Goal: Task Accomplishment & Management: Complete application form

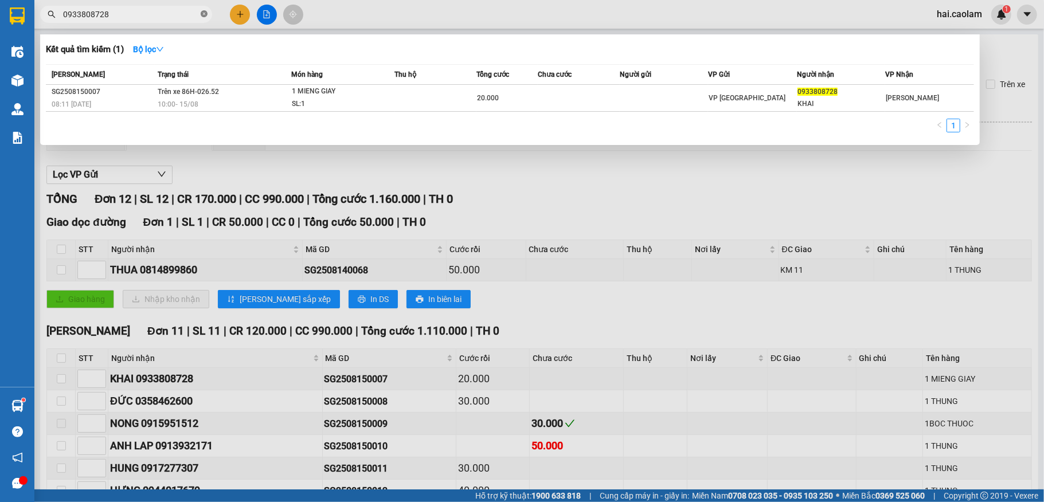
scroll to position [205, 0]
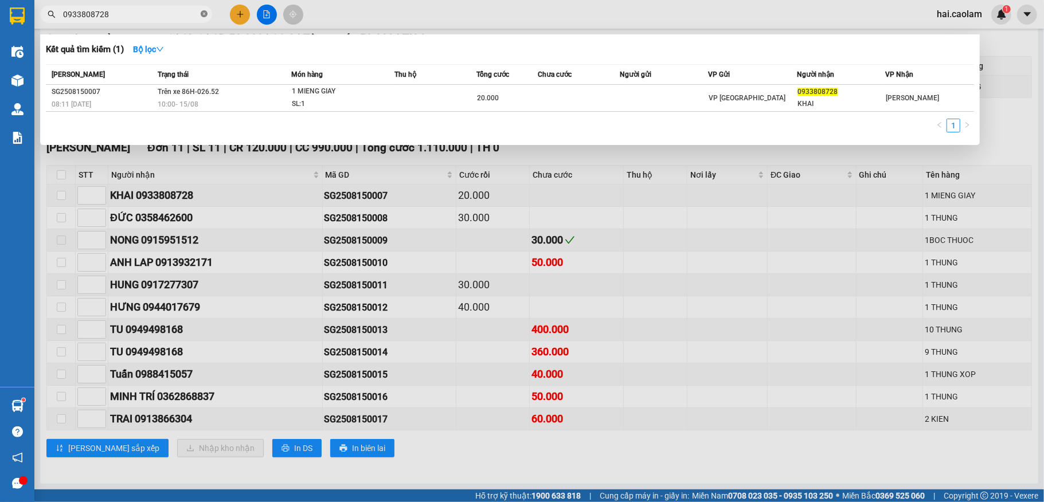
click at [203, 16] on icon "close-circle" at bounding box center [204, 13] width 7 height 7
type input "0919932171"
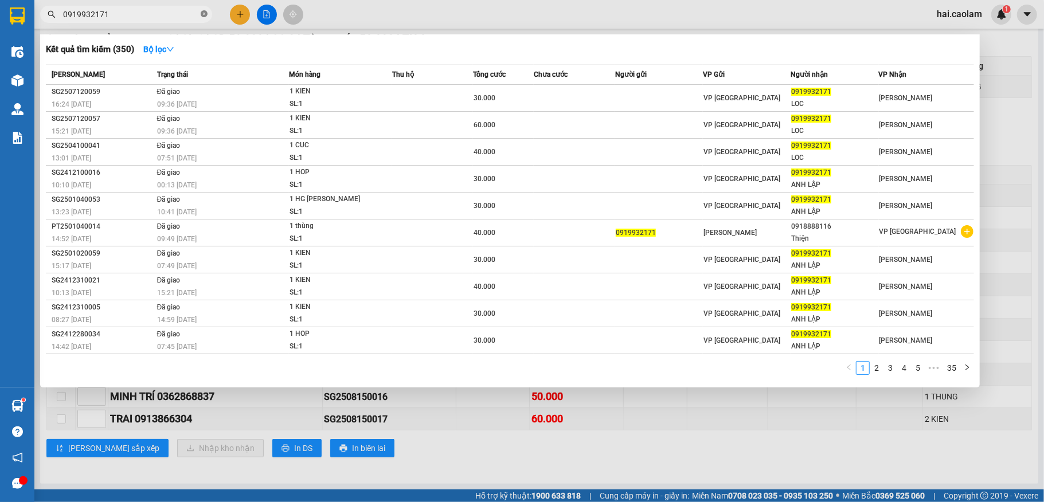
click at [206, 12] on icon "close-circle" at bounding box center [204, 13] width 7 height 7
type input "0919932171"
click at [206, 12] on icon "close-circle" at bounding box center [204, 13] width 7 height 7
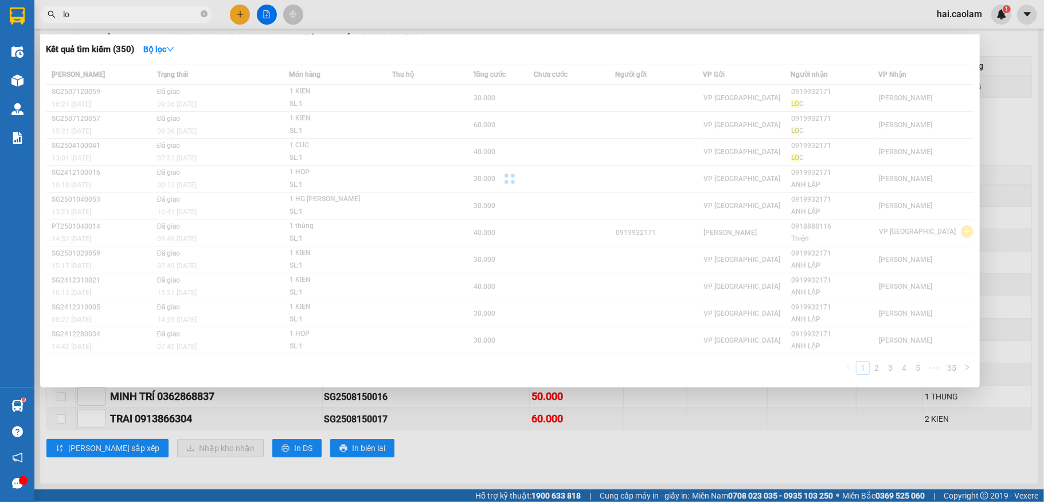
type input "loc"
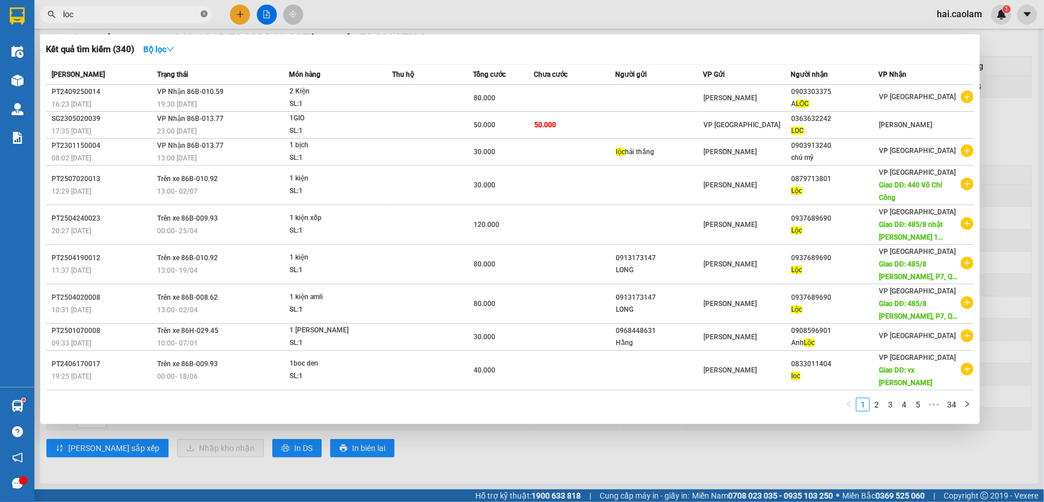
click at [205, 11] on icon "close-circle" at bounding box center [204, 13] width 7 height 7
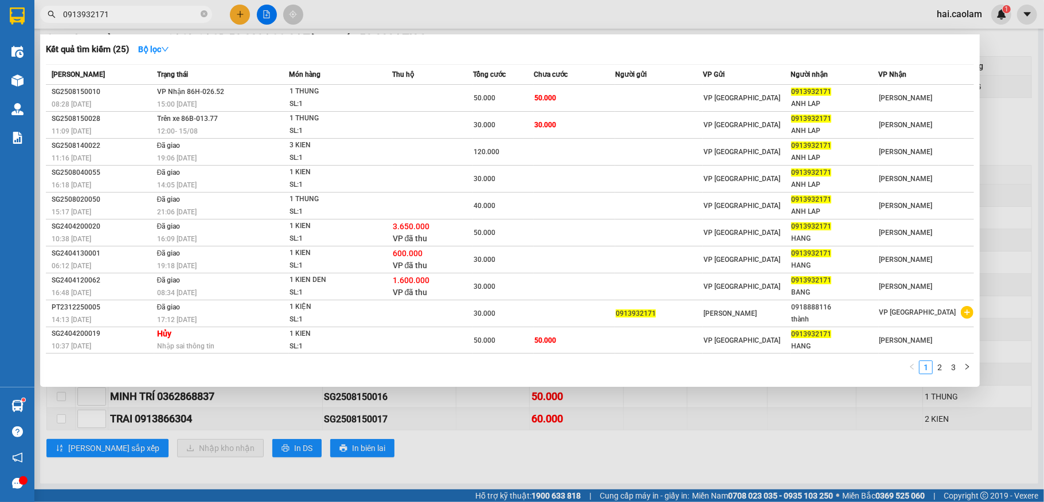
type input "0913932171"
click at [424, 12] on div at bounding box center [522, 251] width 1044 height 502
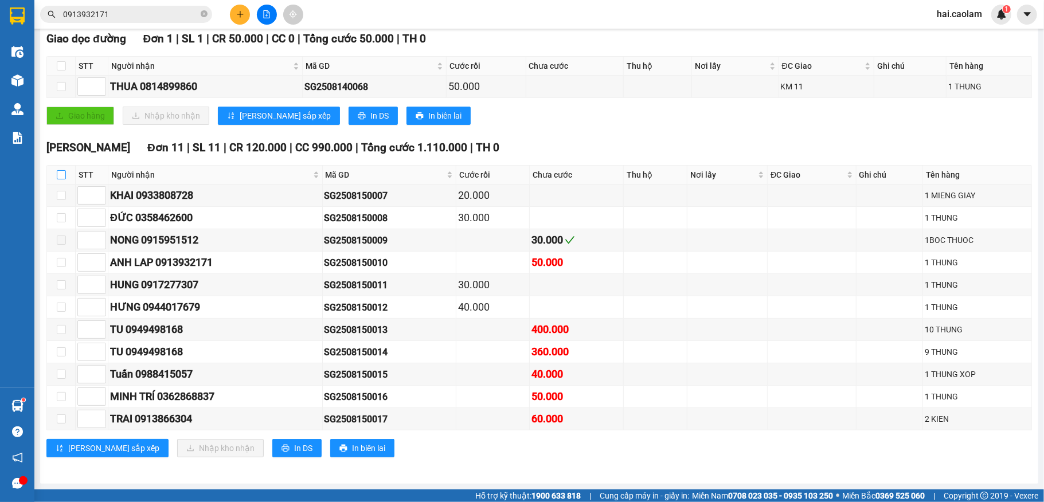
click at [59, 170] on input "checkbox" at bounding box center [61, 174] width 9 height 9
checkbox input "true"
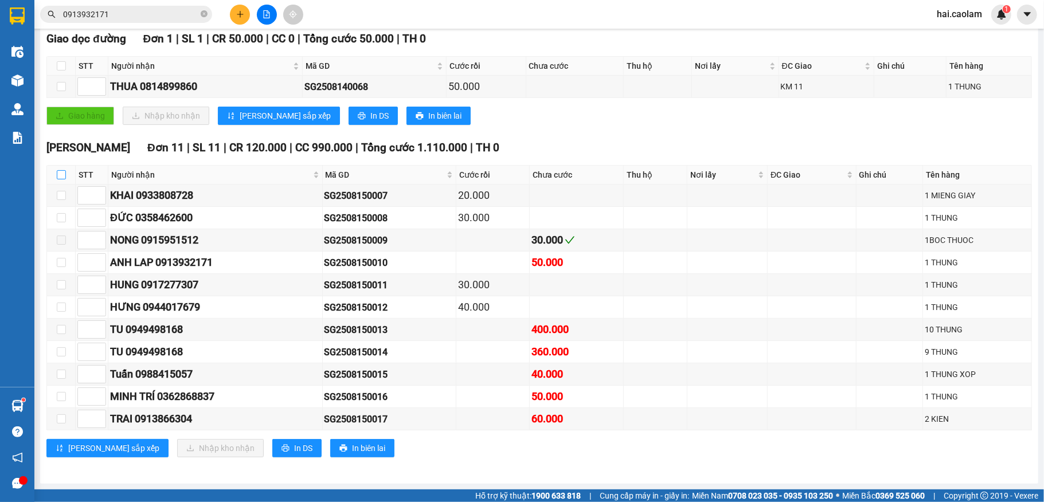
checkbox input "true"
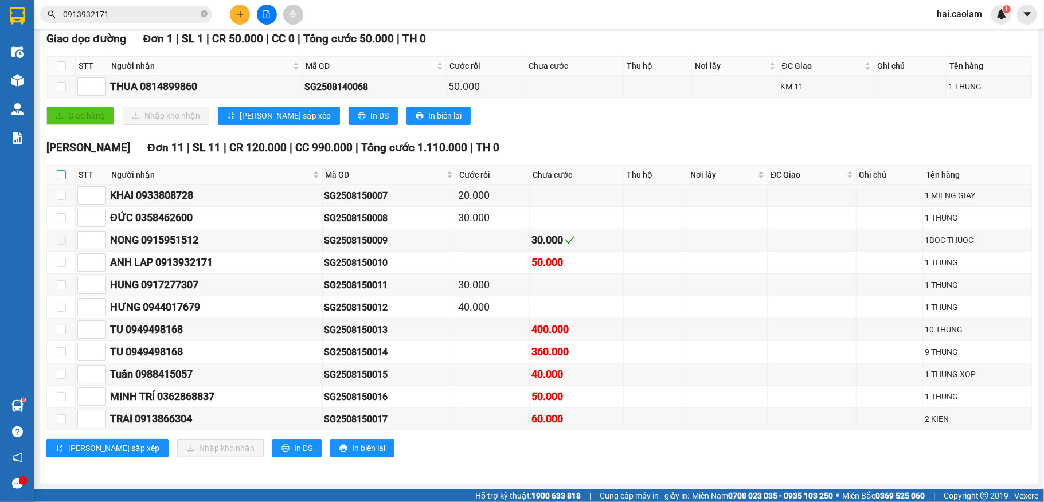
checkbox input "true"
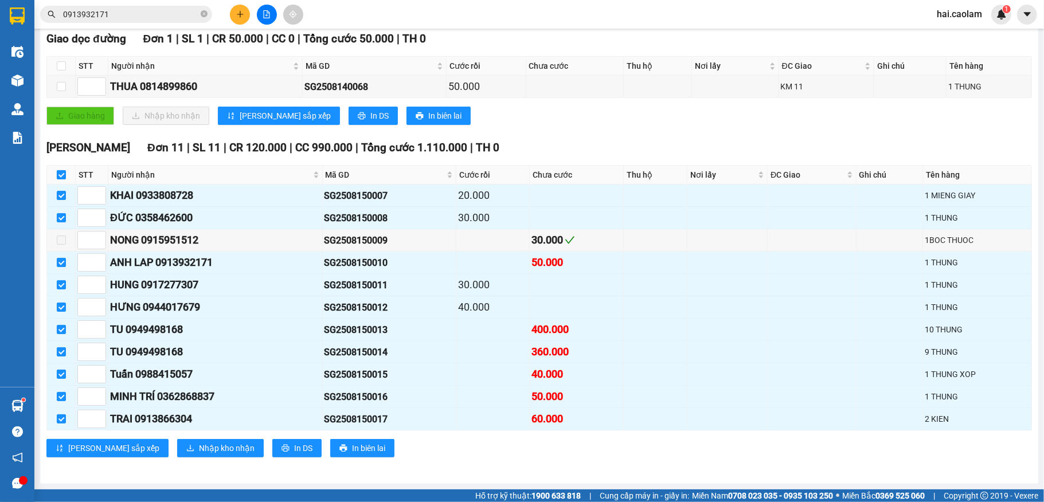
click at [59, 170] on input "checkbox" at bounding box center [61, 174] width 9 height 9
checkbox input "false"
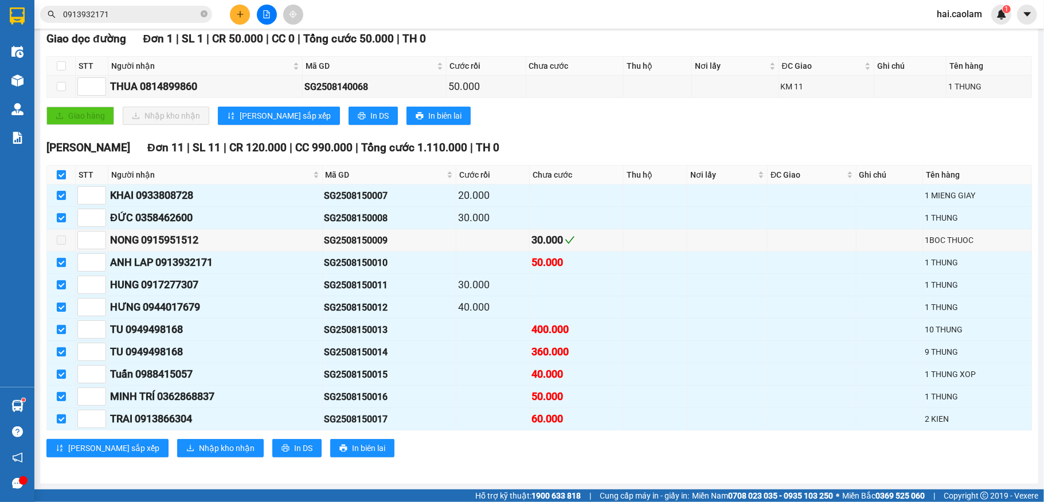
checkbox input "false"
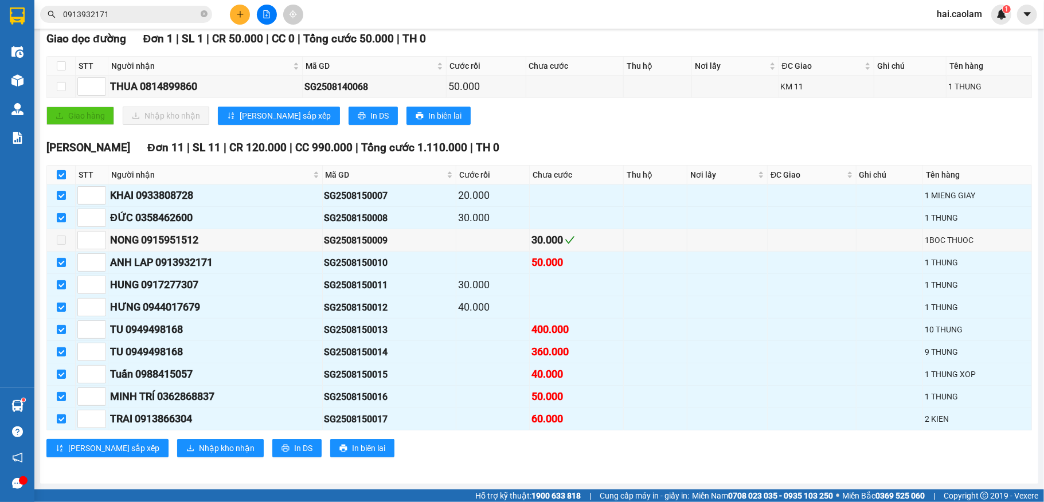
checkbox input "false"
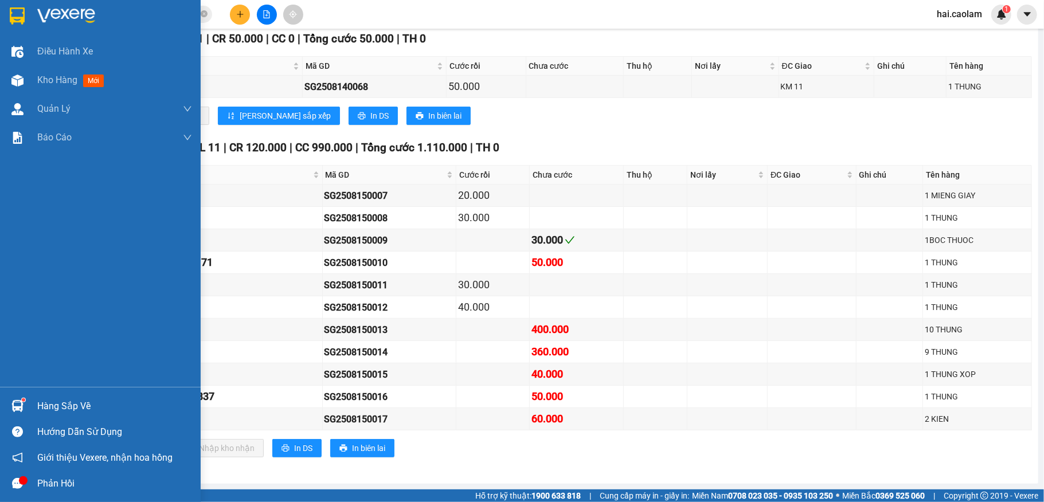
click at [133, 405] on div "Hàng sắp về" at bounding box center [114, 406] width 155 height 17
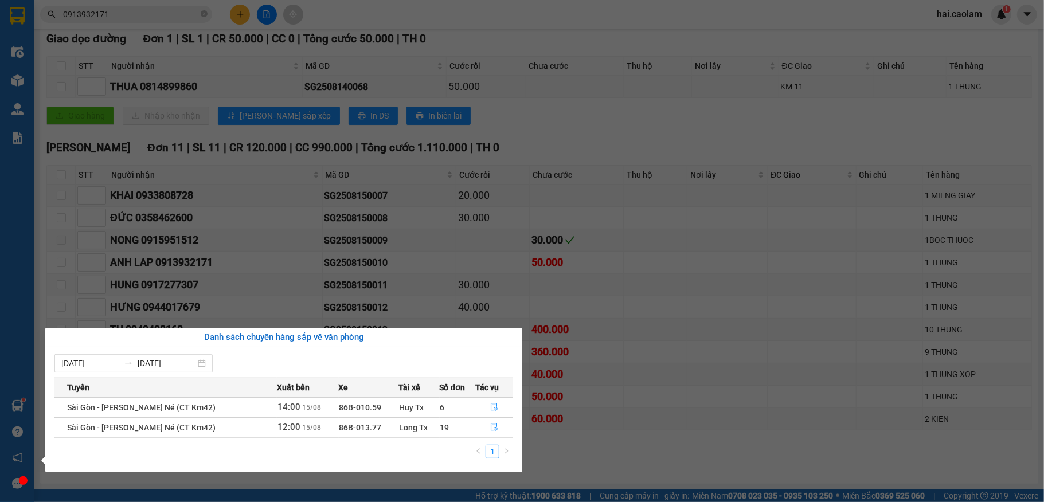
click at [509, 460] on div "1" at bounding box center [283, 455] width 459 height 21
click at [609, 421] on section "Kết quả tìm kiếm ( 25 ) Bộ lọc Mã ĐH Trạng thái Món hàng Thu hộ Tổng cước Chưa …" at bounding box center [522, 251] width 1044 height 502
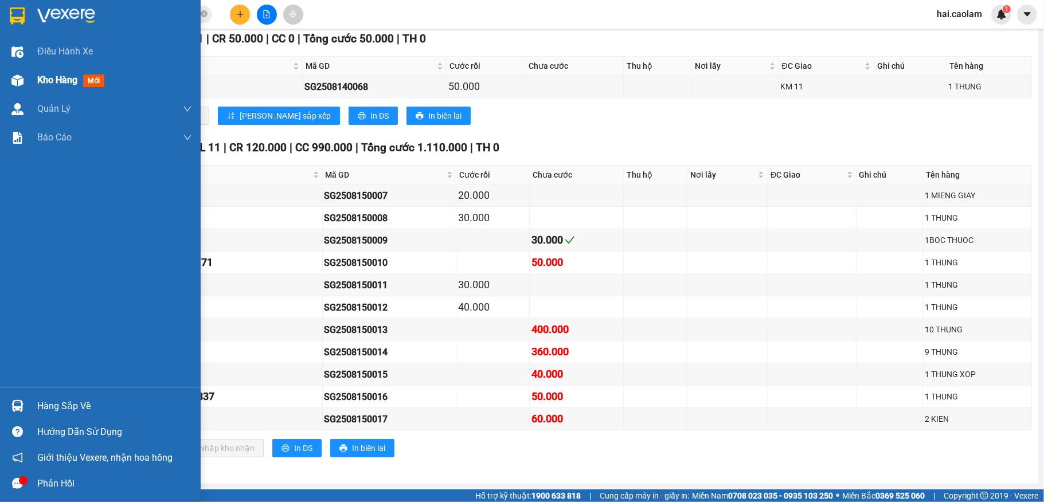
click at [40, 79] on span "Kho hàng" at bounding box center [57, 80] width 40 height 11
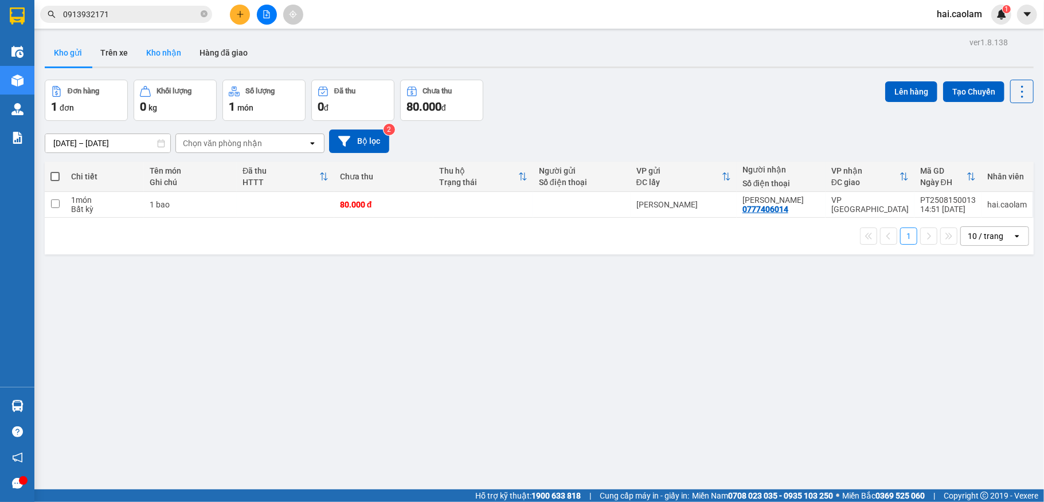
click at [161, 39] on button "Kho nhận" at bounding box center [163, 53] width 53 height 28
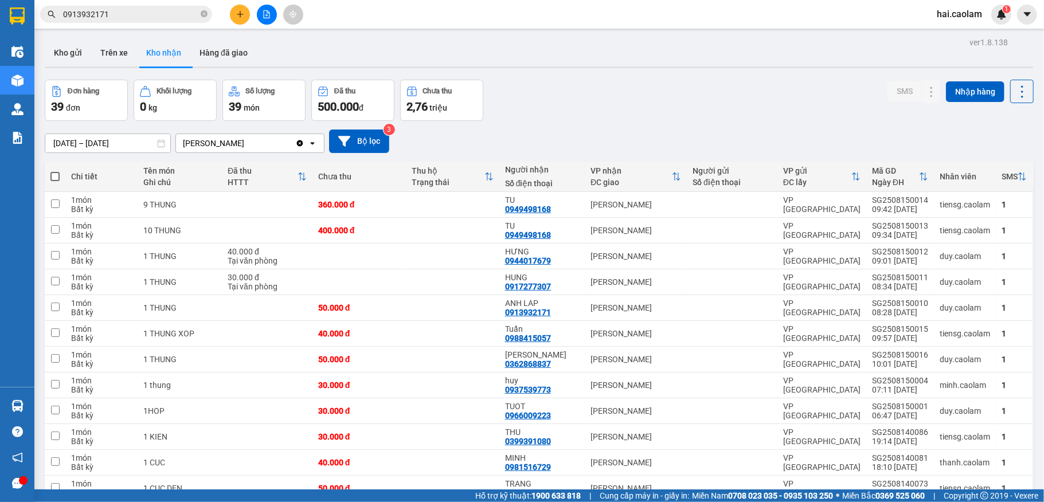
drag, startPoint x: 662, startPoint y: 89, endPoint x: 624, endPoint y: 40, distance: 62.2
click at [624, 40] on div "Kho gửi Trên xe Kho nhận Hàng đã giao" at bounding box center [539, 54] width 989 height 30
click at [147, 14] on input "0913932171" at bounding box center [130, 14] width 135 height 13
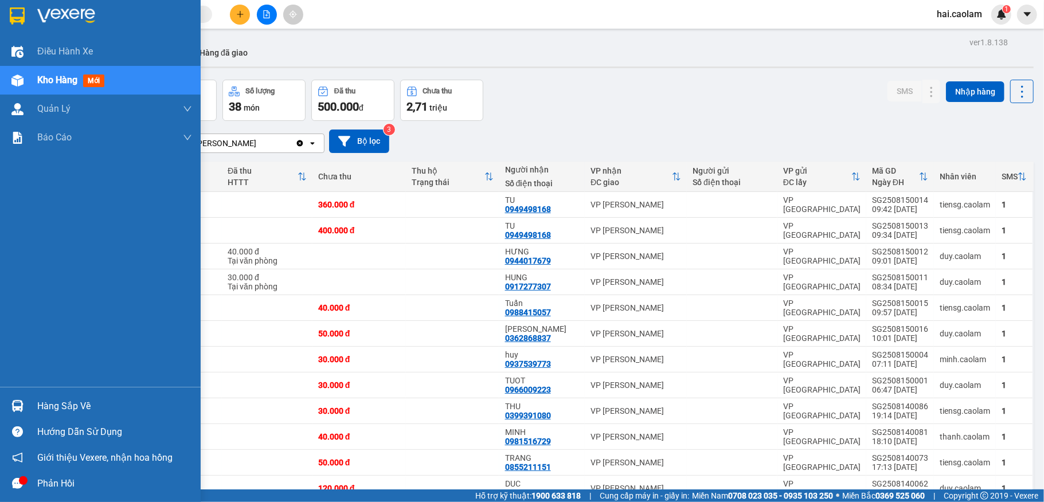
click at [64, 401] on div "Hàng sắp về" at bounding box center [114, 406] width 155 height 17
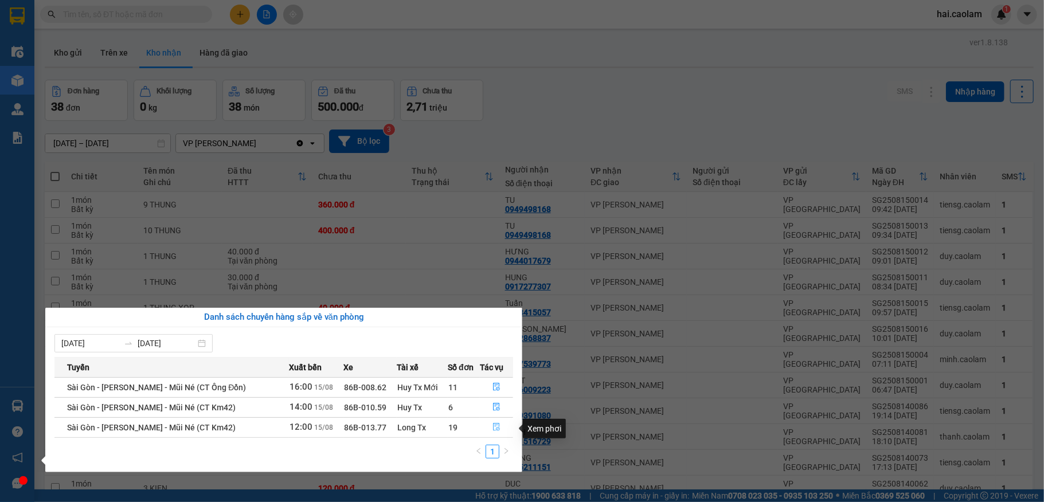
click at [493, 429] on icon "file-done" at bounding box center [497, 427] width 8 height 8
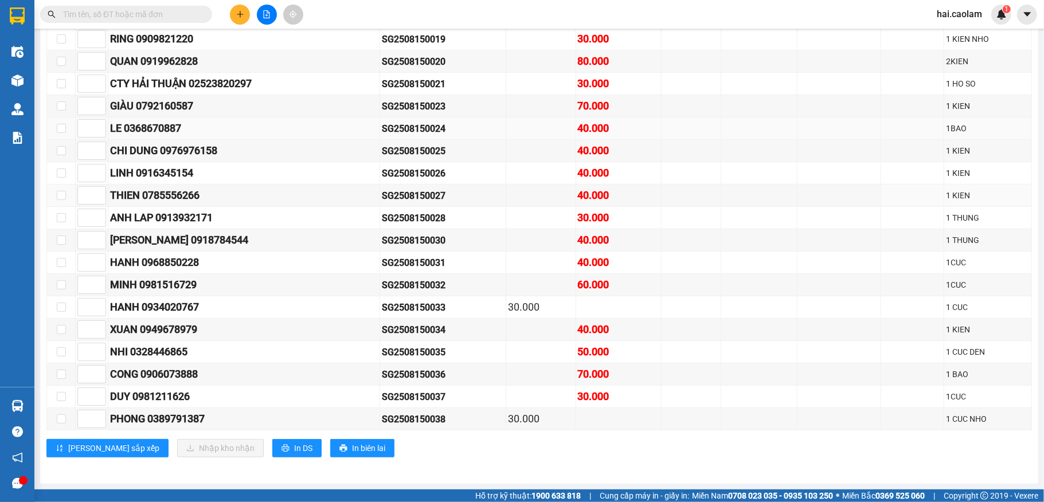
scroll to position [411, 0]
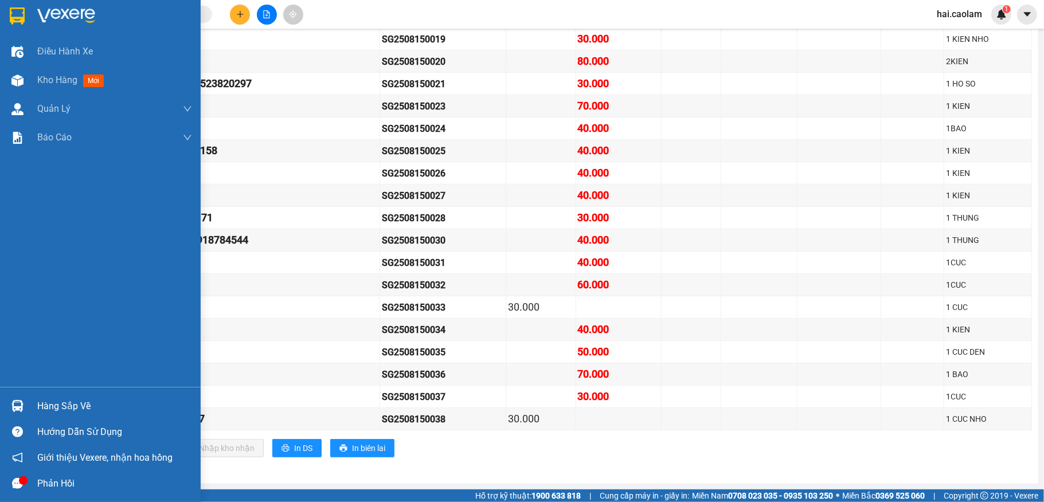
click at [79, 407] on div "Hàng sắp về" at bounding box center [114, 406] width 155 height 17
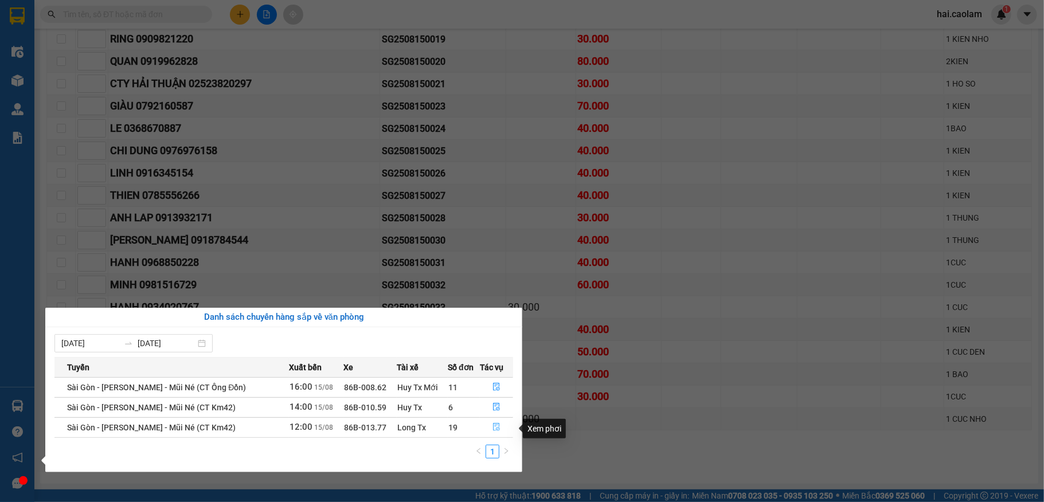
click at [496, 429] on icon "file-done" at bounding box center [496, 428] width 7 height 8
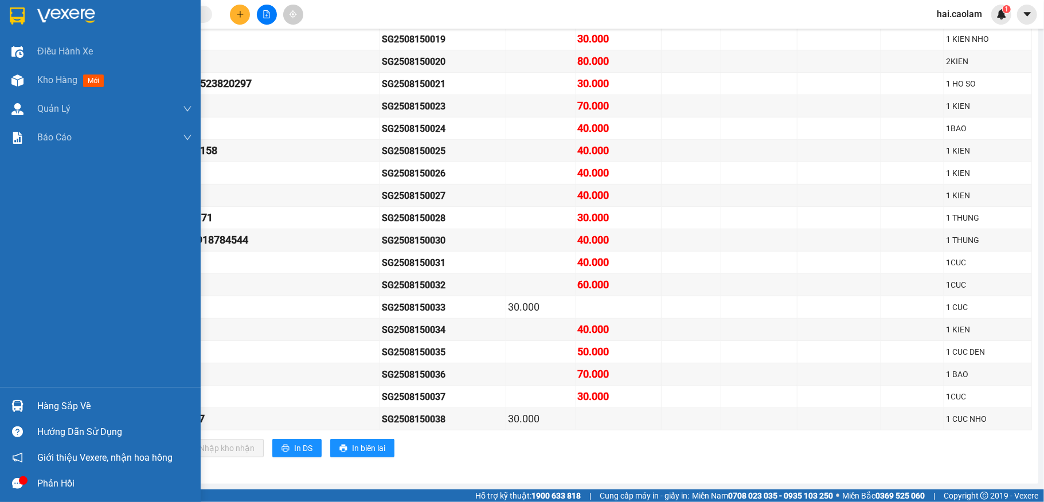
click at [73, 404] on div "Hàng sắp về" at bounding box center [114, 406] width 155 height 17
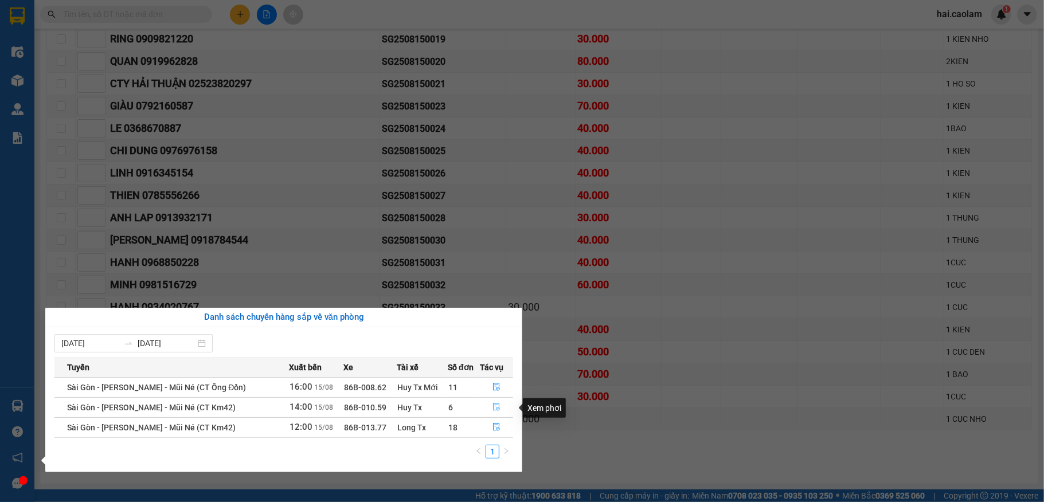
click at [496, 410] on icon "file-done" at bounding box center [497, 407] width 8 height 8
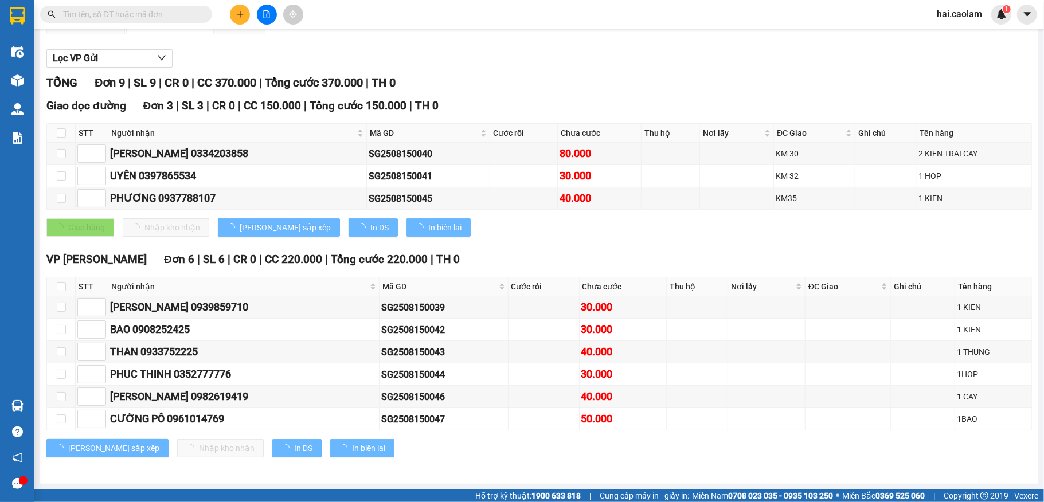
scroll to position [136, 0]
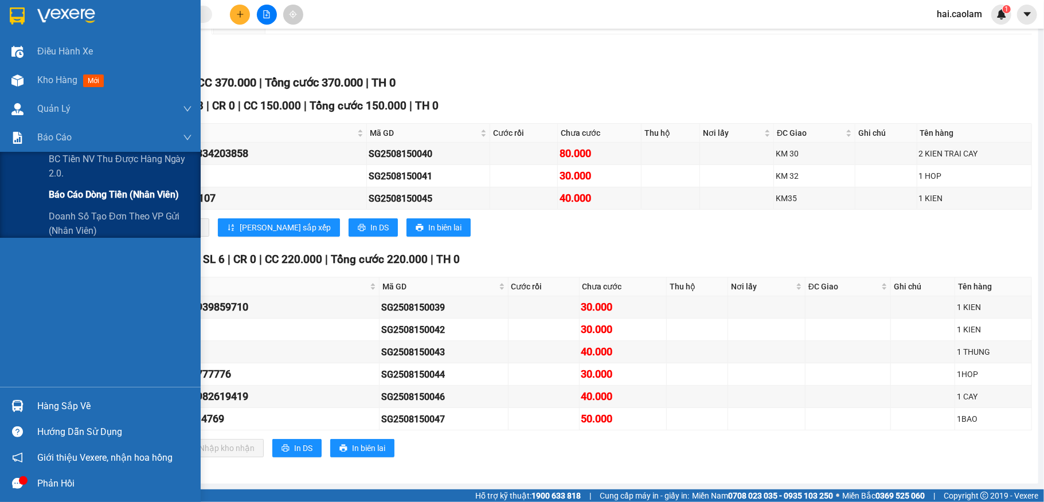
click at [124, 195] on span "Báo cáo dòng tiền (nhân viên)" at bounding box center [114, 195] width 130 height 14
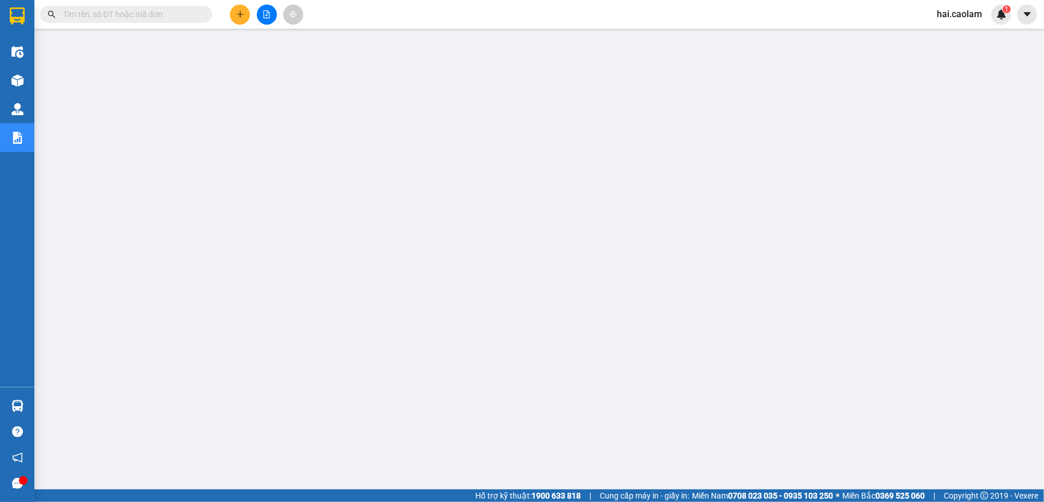
click at [111, 17] on input "text" at bounding box center [130, 14] width 135 height 13
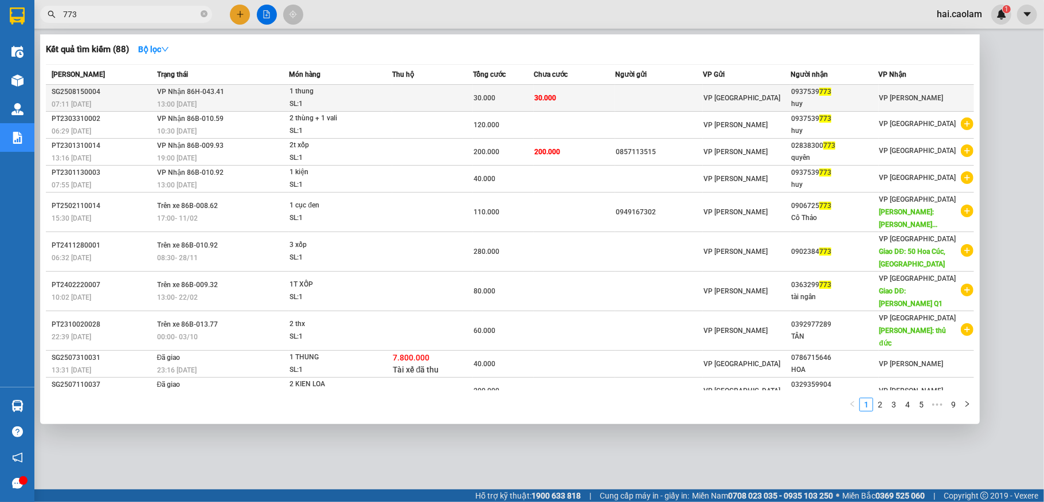
type input "773"
click at [563, 89] on td "30.000" at bounding box center [574, 98] width 81 height 27
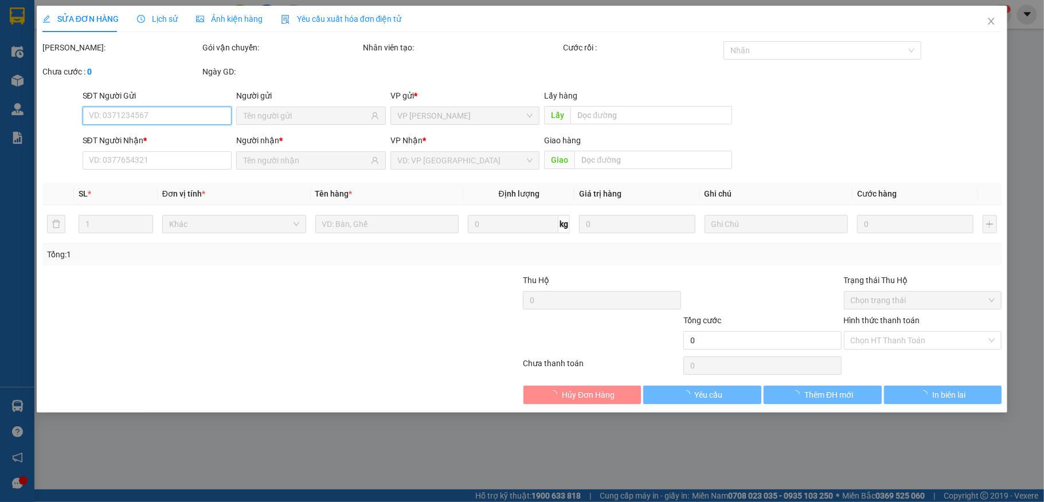
type input "0937539773"
type input "huy"
type input "30.000"
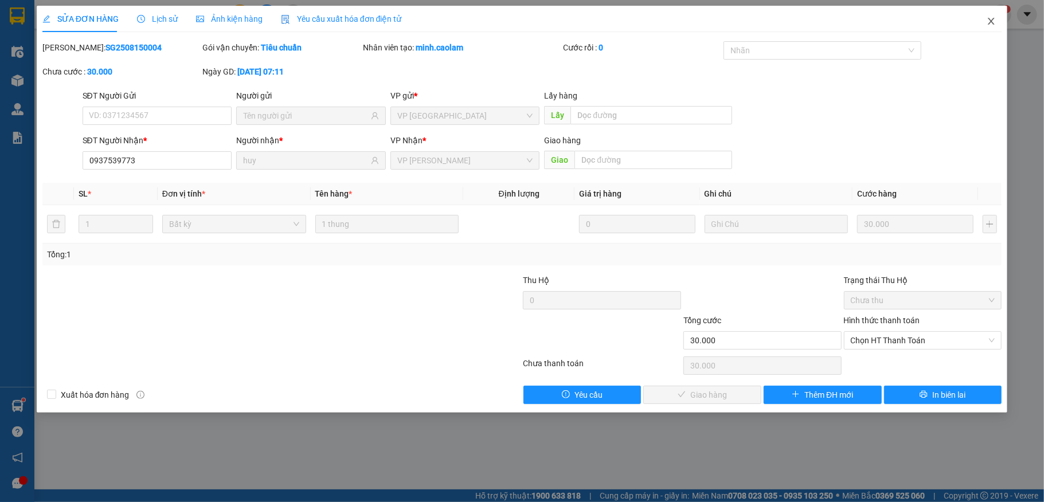
drag, startPoint x: 995, startPoint y: 24, endPoint x: 964, endPoint y: 24, distance: 31.0
click at [994, 24] on icon "close" at bounding box center [991, 21] width 9 height 9
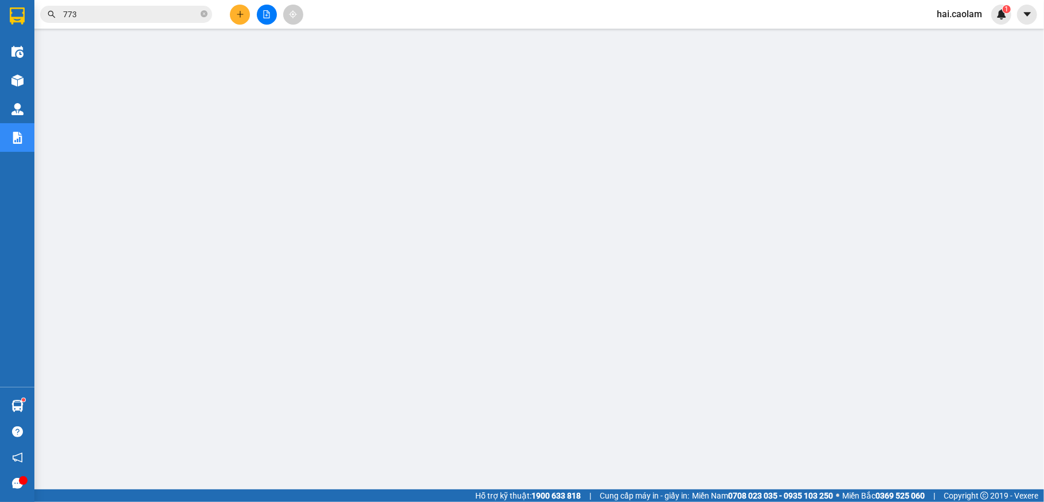
click at [130, 12] on input "773" at bounding box center [130, 14] width 135 height 13
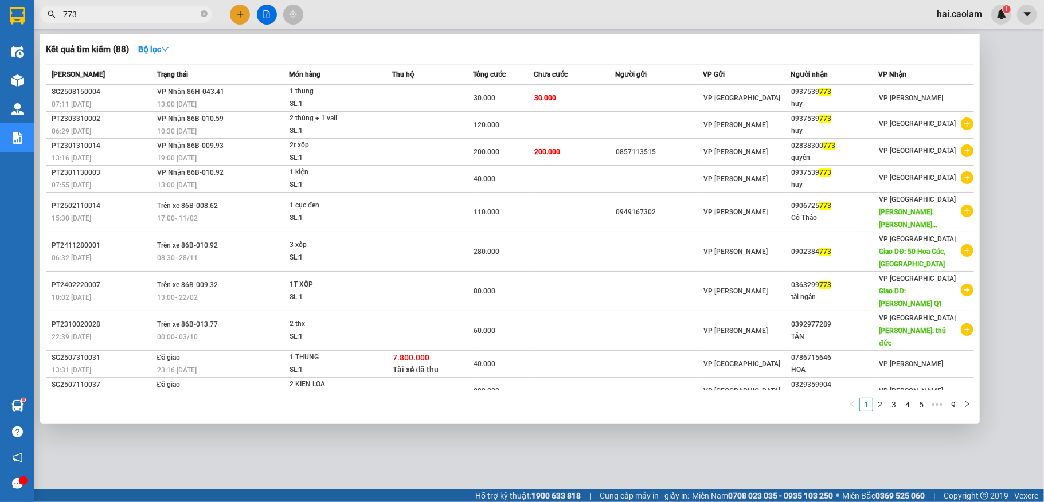
click at [130, 12] on input "773" at bounding box center [130, 14] width 135 height 13
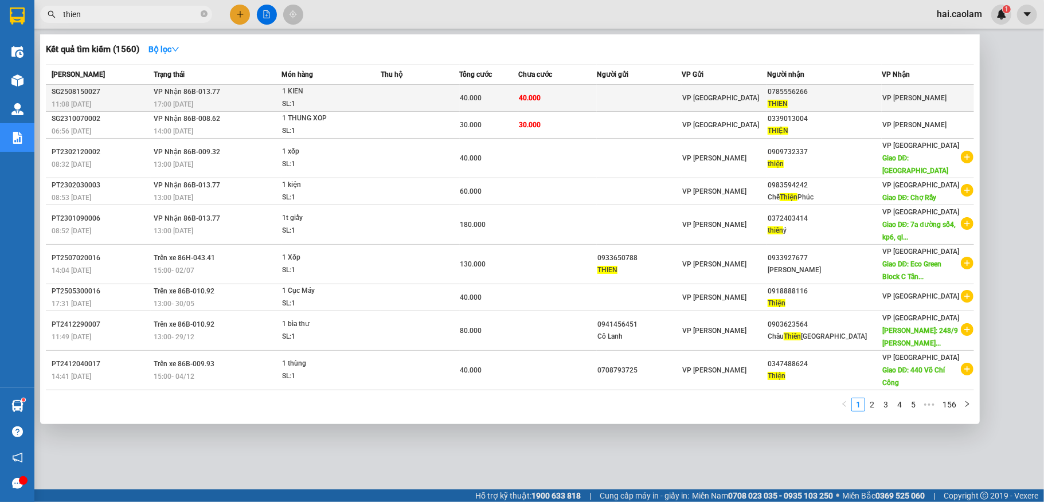
type input "thien"
click at [518, 101] on div "40.000" at bounding box center [490, 98] width 58 height 13
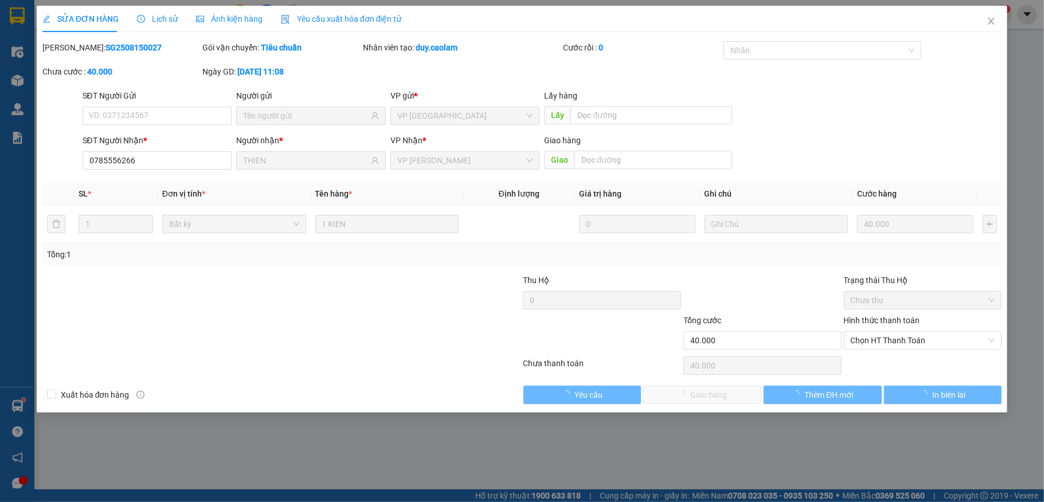
type input "0785556266"
type input "THIEN"
type input "40.000"
click at [909, 352] on div "Hình thức thanh toán Chọn HT Thanh Toán" at bounding box center [923, 334] width 158 height 40
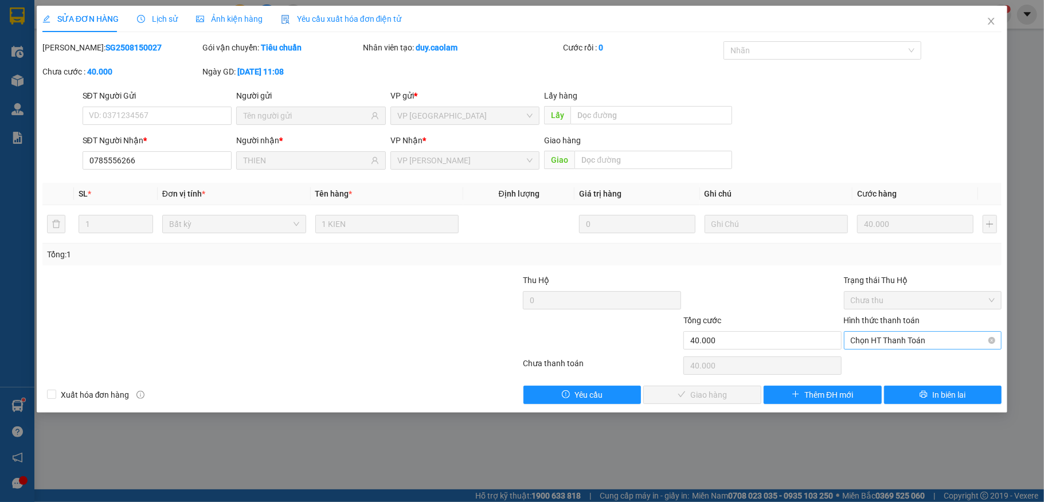
click at [909, 350] on div "Chọn HT Thanh Toán" at bounding box center [923, 341] width 158 height 18
click at [904, 365] on div "Tại văn phòng" at bounding box center [923, 364] width 145 height 13
type input "0"
click at [699, 400] on span "Giao hàng" at bounding box center [709, 395] width 37 height 13
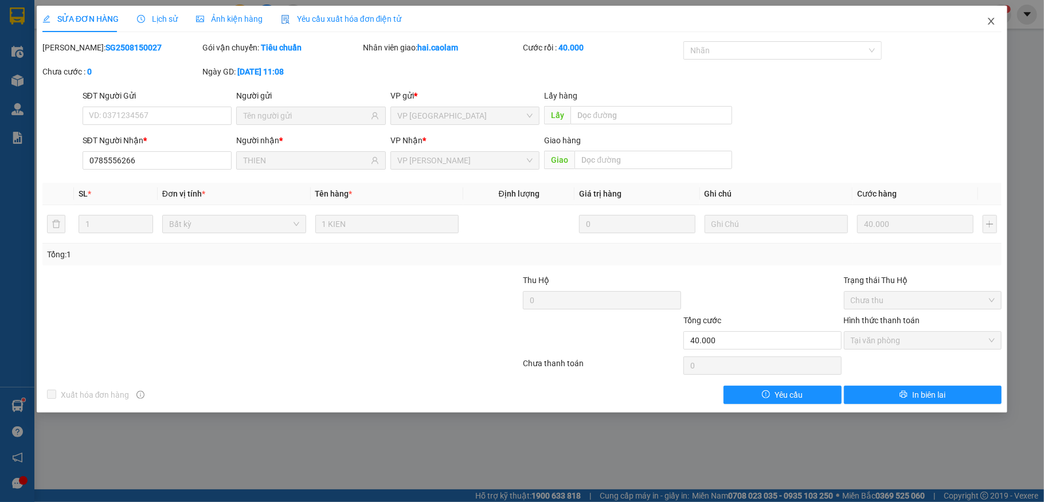
click at [992, 20] on icon "close" at bounding box center [991, 21] width 9 height 9
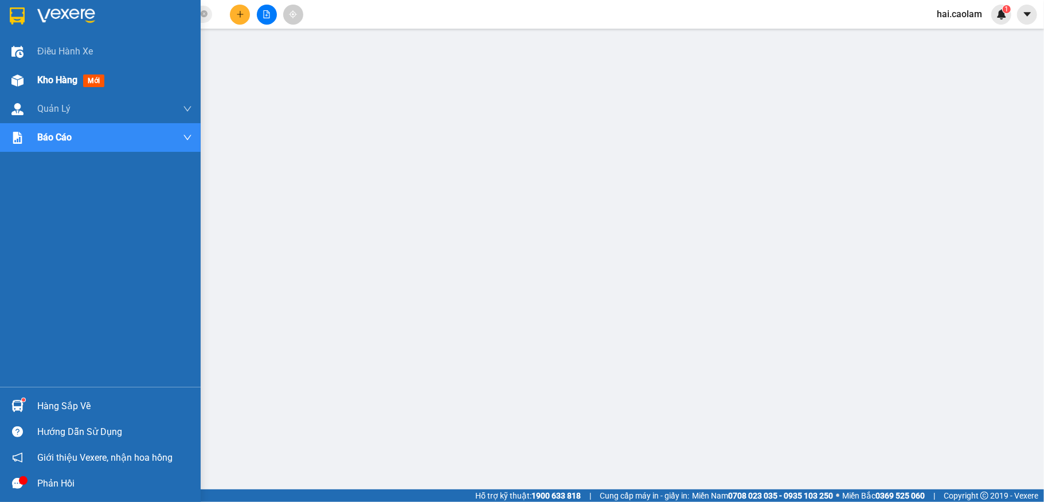
click at [20, 79] on img at bounding box center [17, 81] width 12 height 12
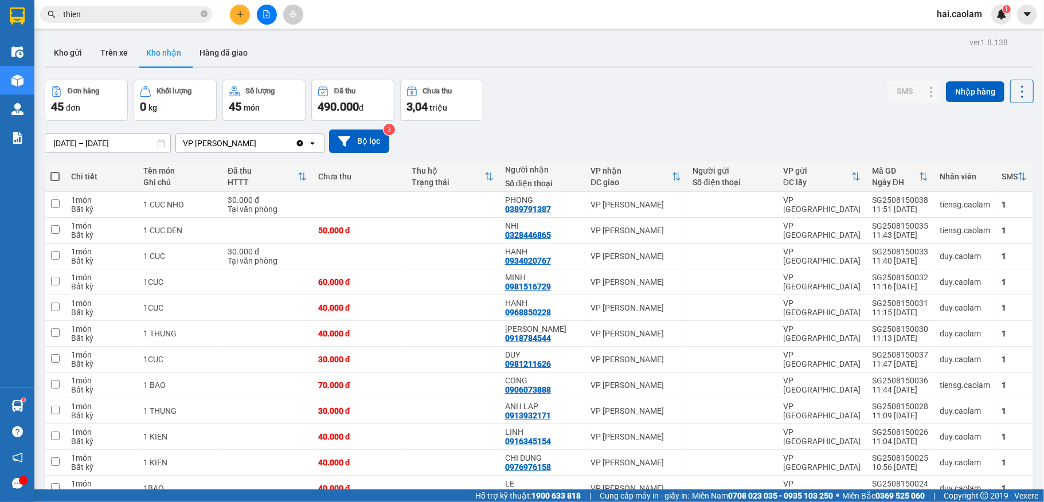
click at [122, 54] on button "Trên xe" at bounding box center [114, 53] width 46 height 28
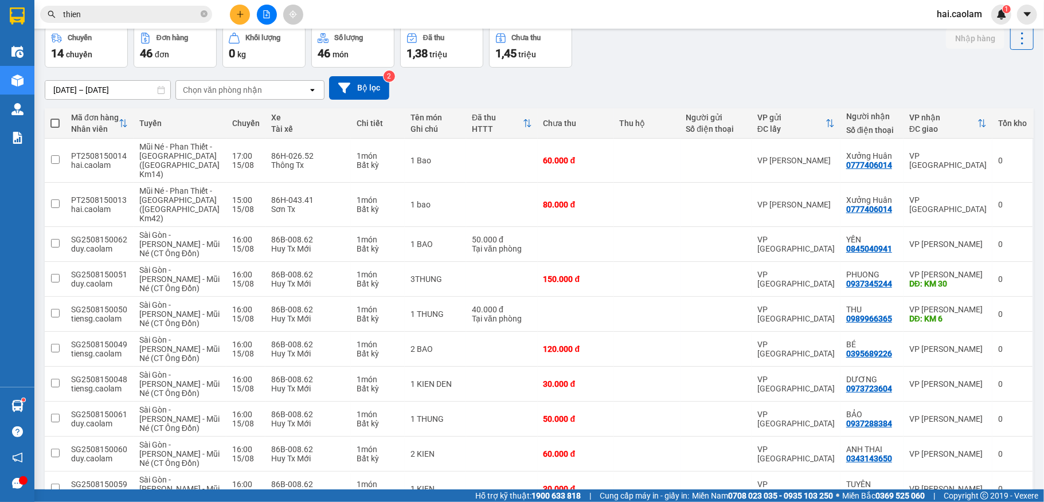
scroll to position [102, 0]
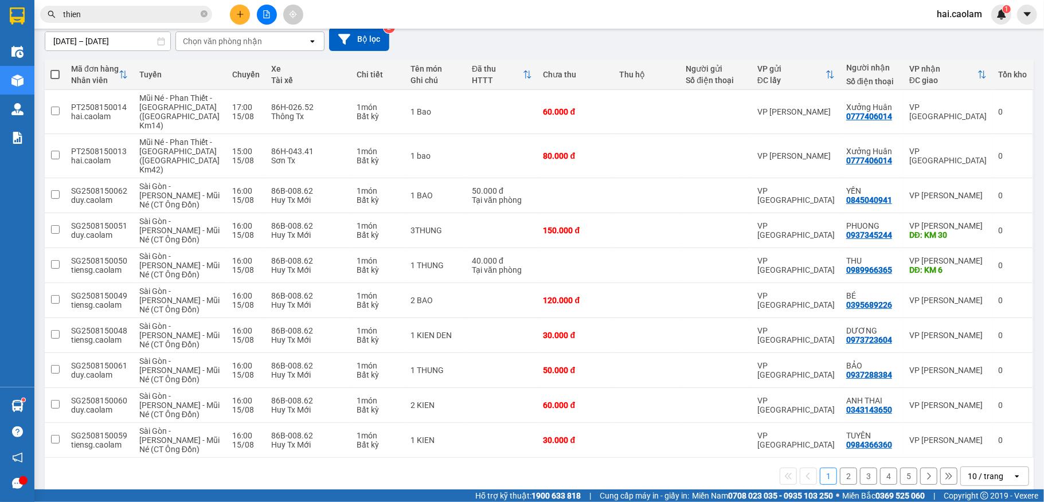
click at [976, 471] on div "10 / trang" at bounding box center [986, 476] width 36 height 11
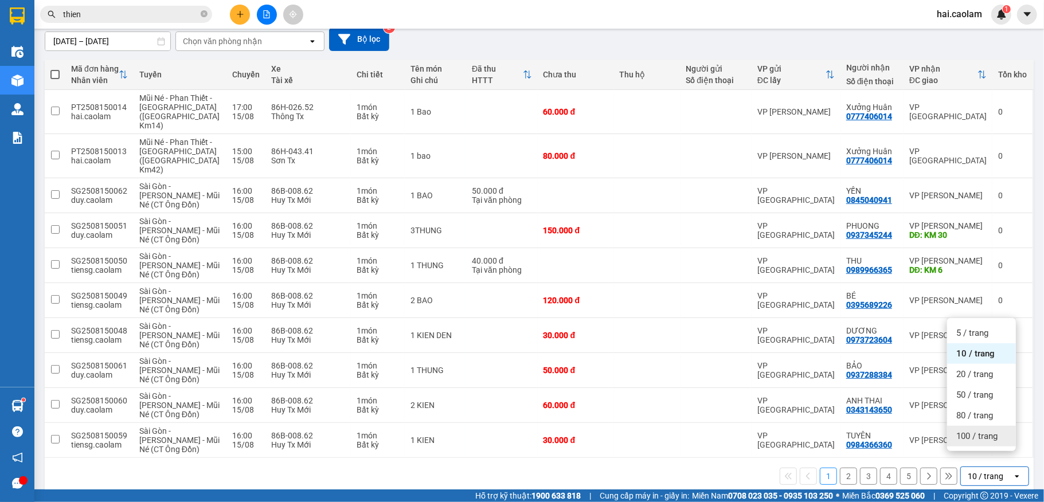
click at [982, 436] on span "100 / trang" at bounding box center [977, 436] width 41 height 11
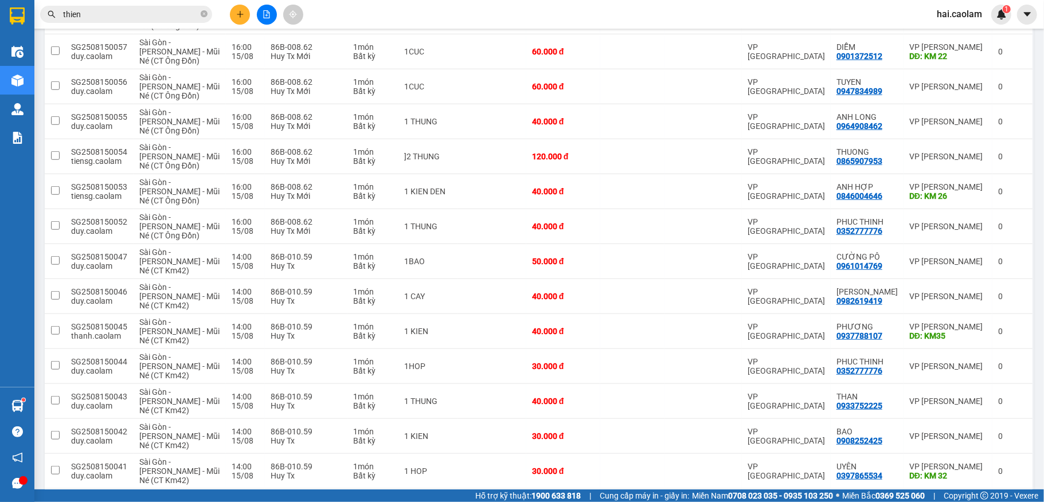
scroll to position [0, 0]
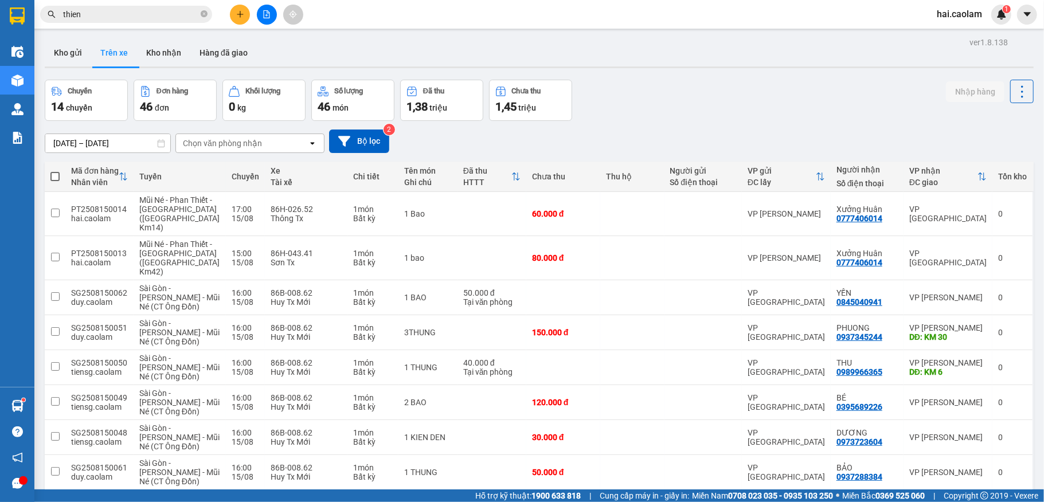
click at [917, 173] on div "VP nhận" at bounding box center [944, 170] width 68 height 9
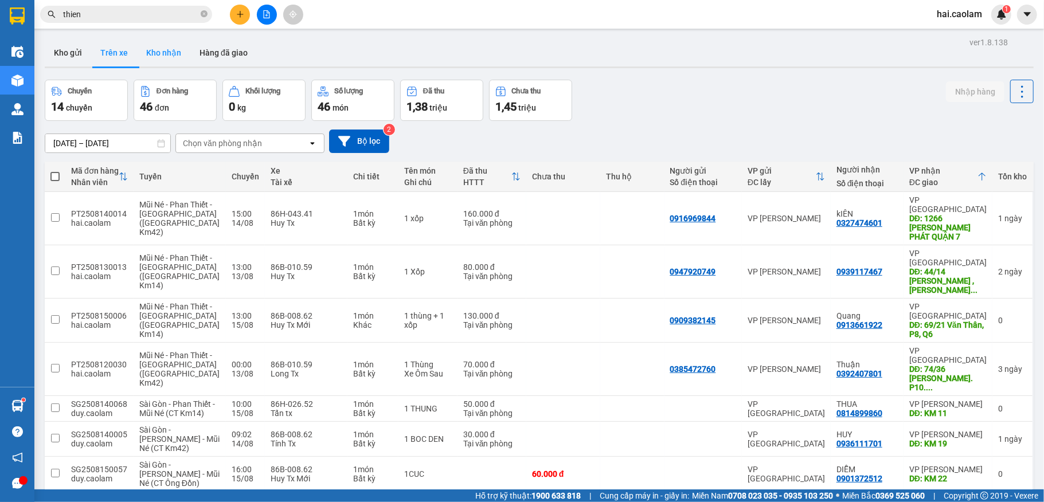
click at [174, 60] on button "Kho nhận" at bounding box center [163, 53] width 53 height 28
type input "[DATE] – [DATE]"
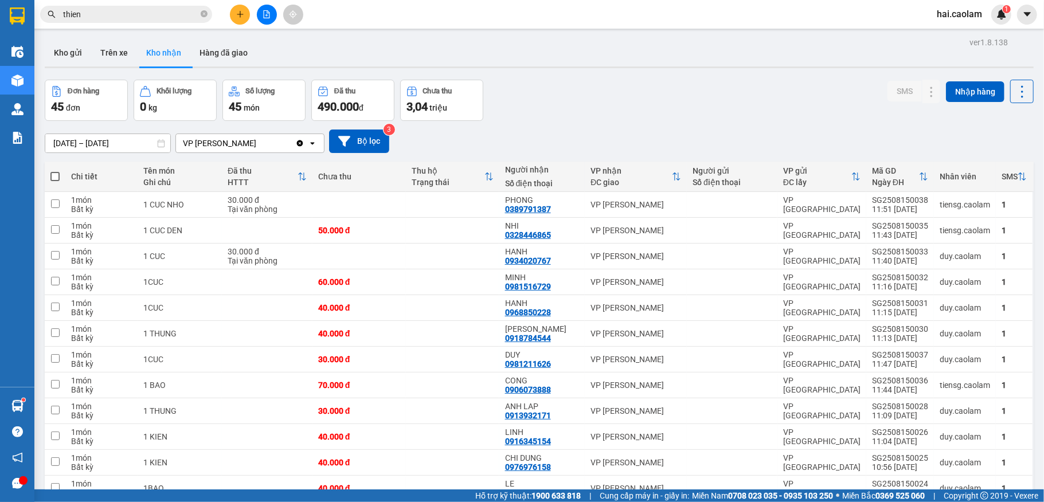
click at [602, 173] on div "VP nhận" at bounding box center [631, 170] width 81 height 9
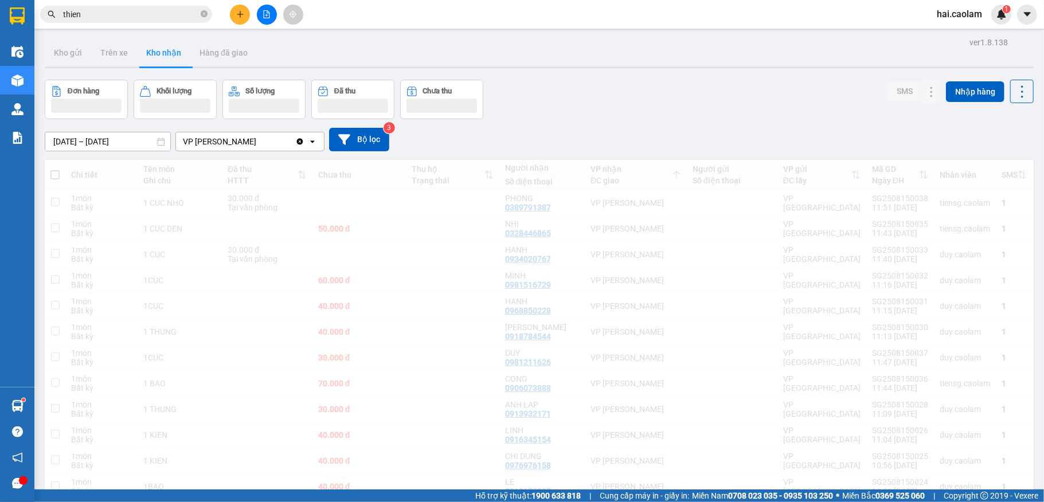
click at [235, 147] on div "VP [PERSON_NAME]" at bounding box center [219, 141] width 73 height 11
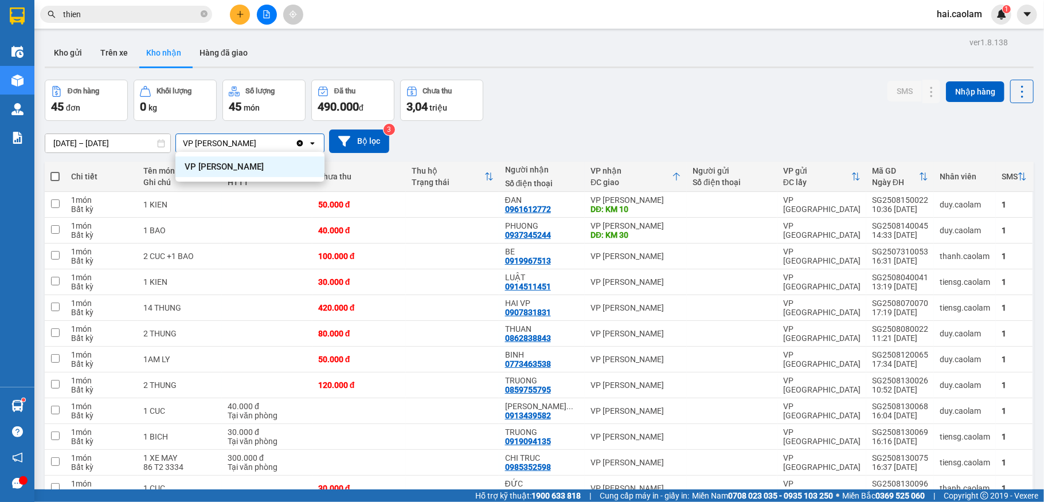
click at [244, 145] on div "VP [PERSON_NAME]" at bounding box center [235, 143] width 119 height 18
click at [317, 145] on div "Clear value open" at bounding box center [309, 143] width 29 height 18
click at [216, 147] on div "VP [PERSON_NAME]" at bounding box center [219, 143] width 73 height 11
click at [610, 107] on div "Đơn hàng 45 đơn Khối lượng 0 kg Số lượng 45 món Đã thu 490.000 đ Chưa thu 3,04 …" at bounding box center [539, 100] width 989 height 41
click at [663, 102] on div "Đơn hàng 45 đơn Khối lượng 0 kg Số lượng 45 món Đã thu 490.000 đ Chưa thu 3,04 …" at bounding box center [539, 100] width 989 height 41
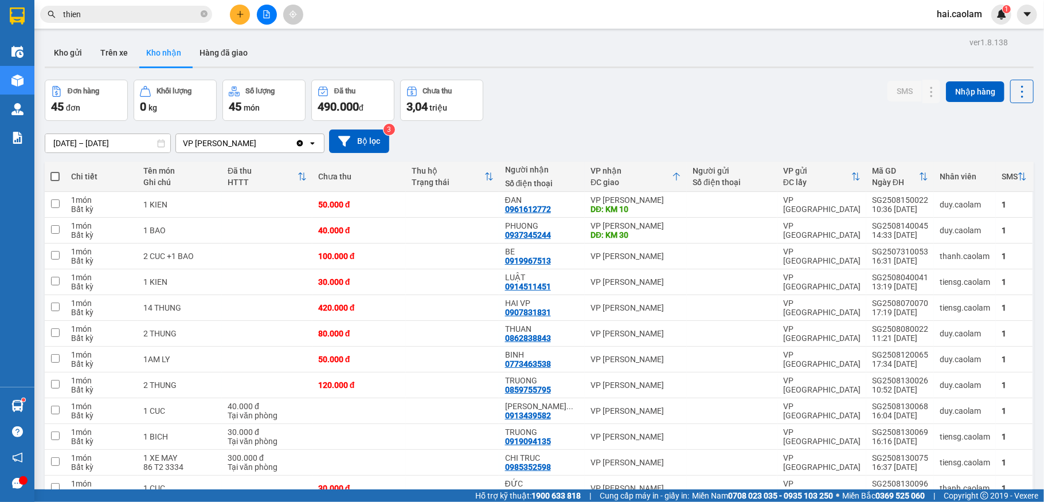
click at [529, 109] on div "Đơn hàng 45 đơn Khối lượng 0 kg Số lượng 45 món Đã thu 490.000 đ Chưa thu 3,04 …" at bounding box center [539, 100] width 989 height 41
click at [270, 14] on icon "file-add" at bounding box center [267, 14] width 8 height 8
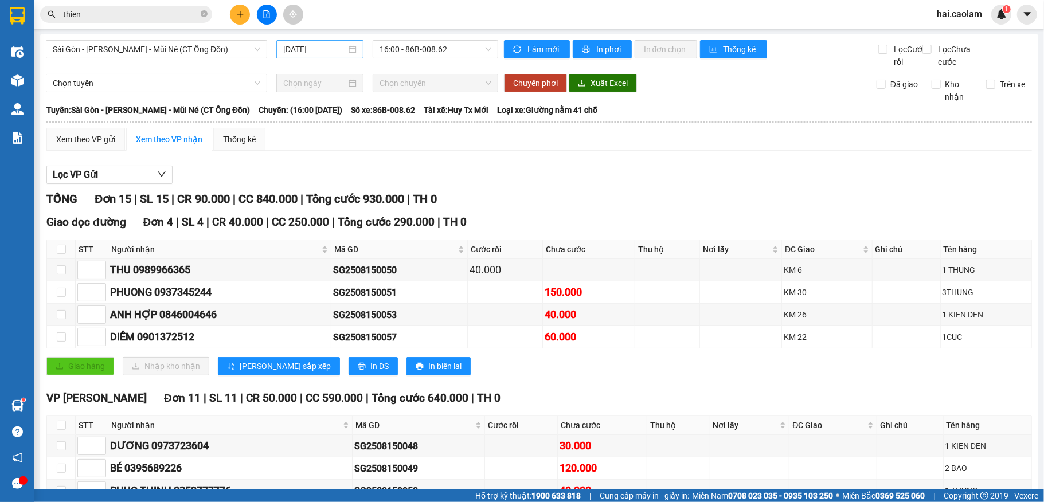
click at [303, 54] on input "[DATE]" at bounding box center [314, 49] width 63 height 13
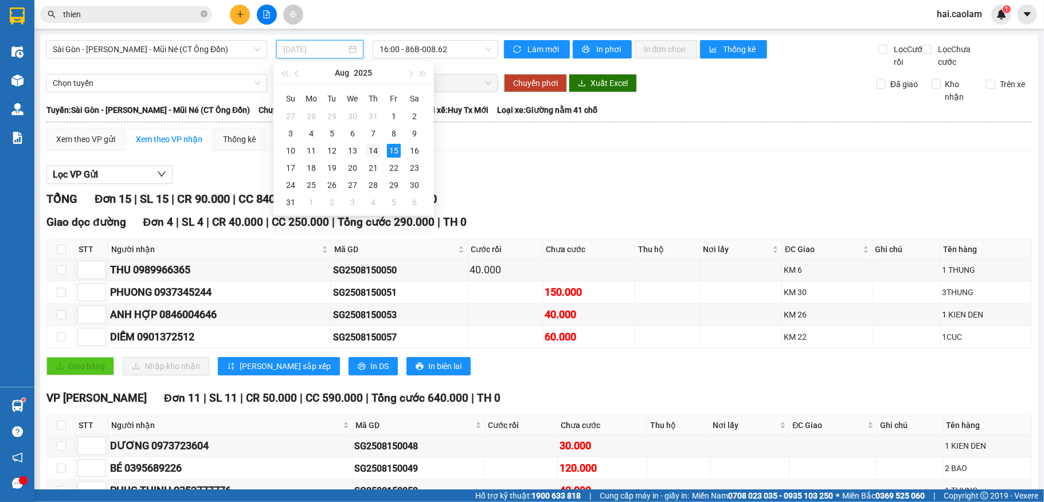
click at [373, 151] on div "14" at bounding box center [373, 151] width 14 height 14
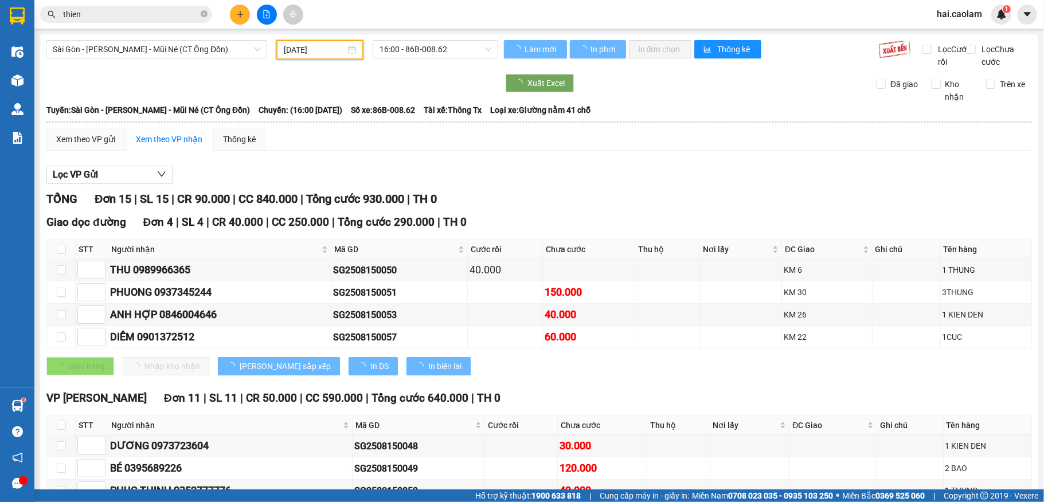
type input "[DATE]"
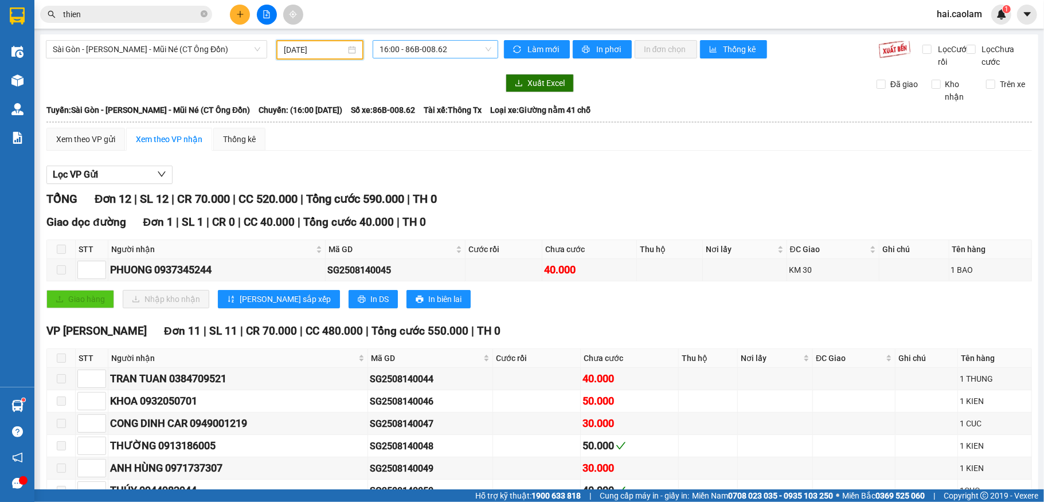
click at [403, 49] on span "16:00 - 86B-008.62" at bounding box center [436, 49] width 112 height 17
click at [304, 84] on div "Sài Gòn - Phan Thiết - Mũi Né (CT Ông Đồn) 14/08/2025 16:00 - 86B-008.62 Làm mớ…" at bounding box center [539, 350] width 999 height 633
click at [186, 41] on span "Sài Gòn - [PERSON_NAME] - Mũi Né (CT Ông Đồn)" at bounding box center [157, 49] width 208 height 17
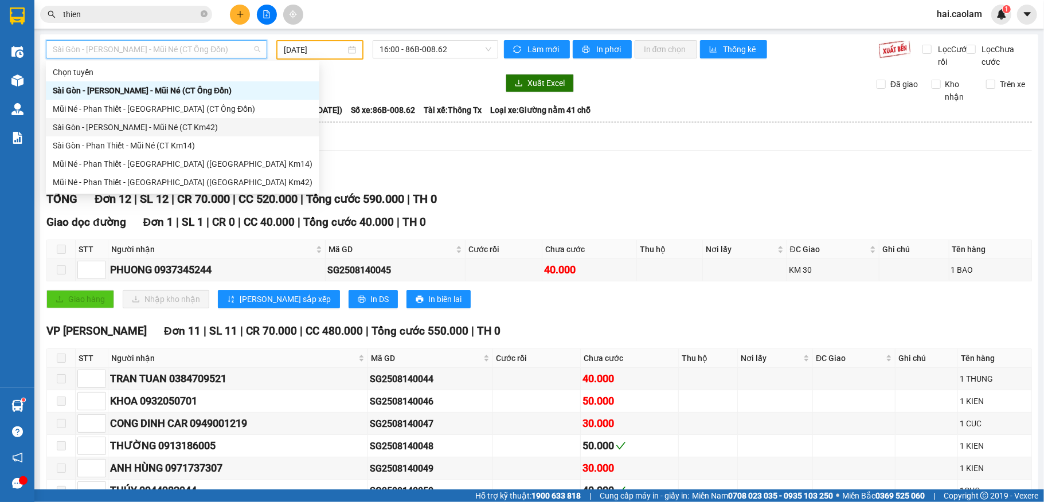
click at [182, 128] on div "Sài Gòn - [PERSON_NAME] - Mũi Né (CT Km42)" at bounding box center [183, 127] width 260 height 13
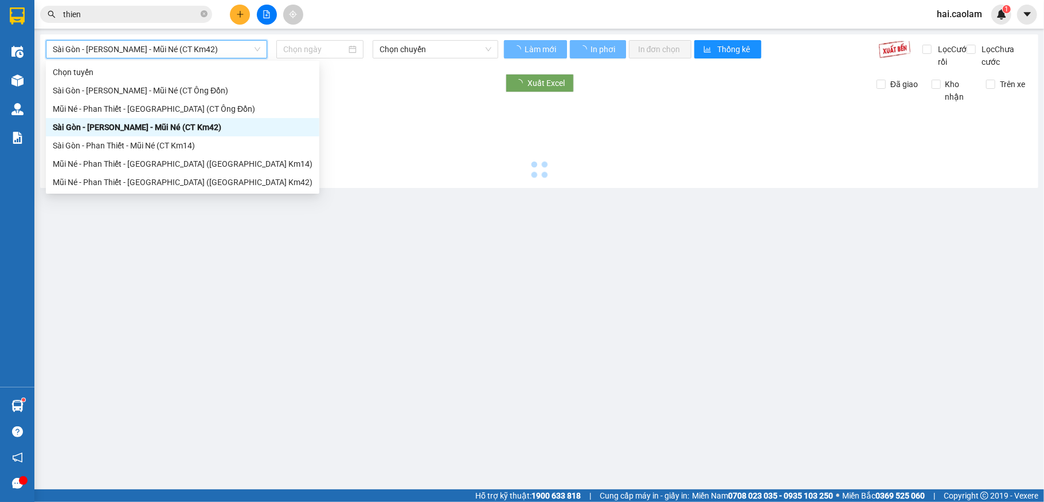
type input "[DATE]"
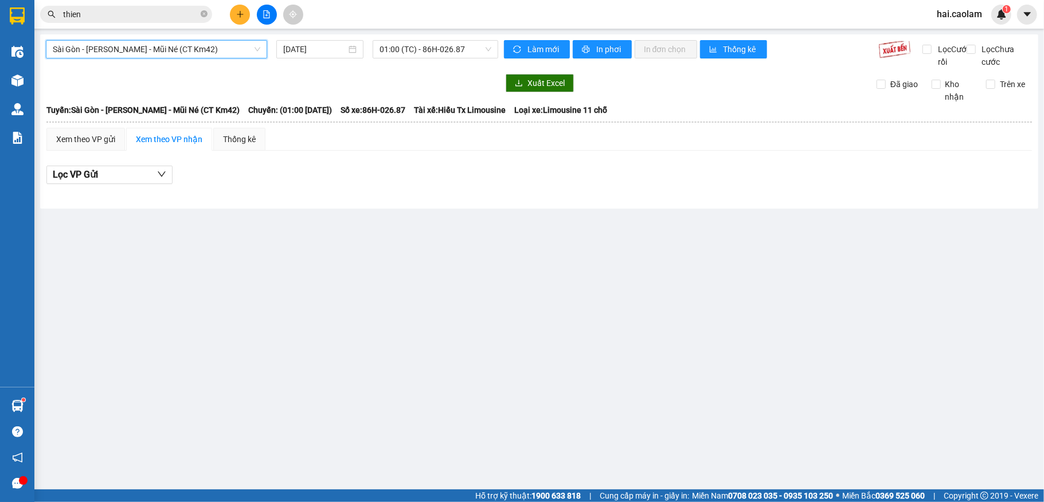
click at [215, 44] on span "Sài Gòn - [PERSON_NAME] - Mũi Né (CT Km42)" at bounding box center [157, 49] width 208 height 17
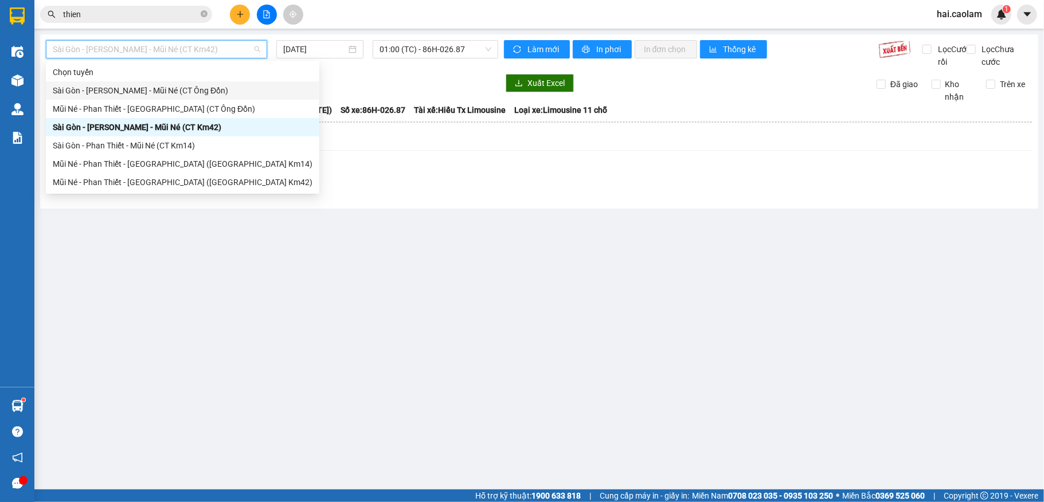
click at [192, 85] on div "Sài Gòn - [PERSON_NAME] - Mũi Né (CT Ông Đồn)" at bounding box center [183, 90] width 260 height 13
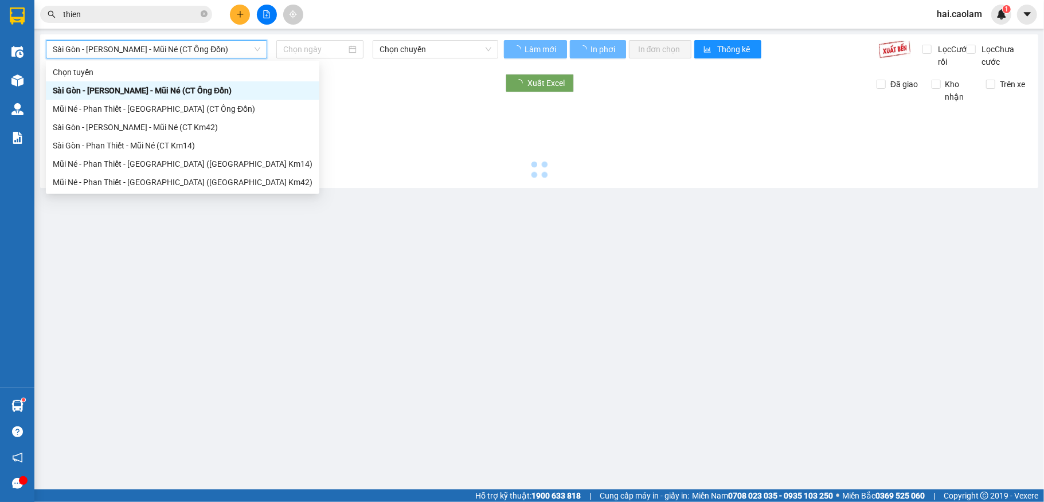
type input "[DATE]"
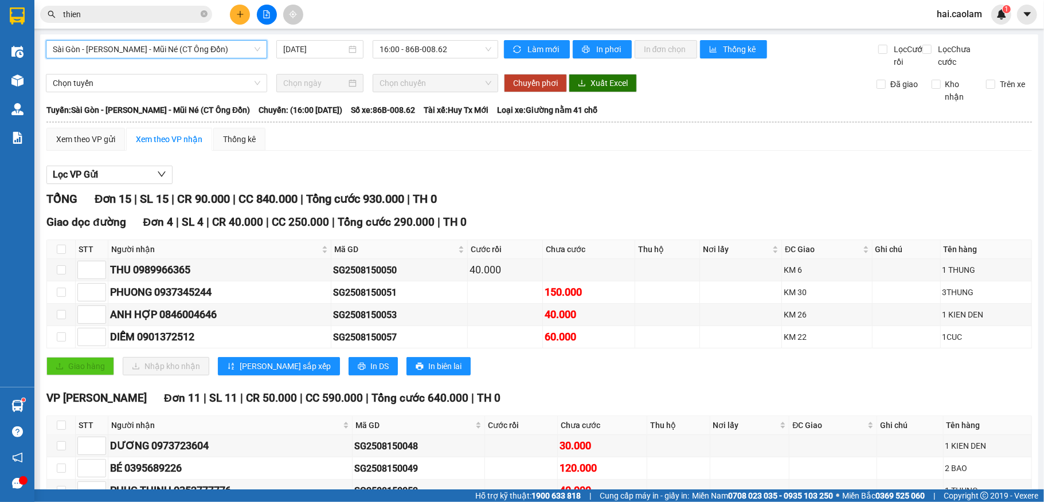
click at [205, 35] on div "Sài Gòn - Phan Thiết - Mũi Né (CT Ông Đồn) Sài Gòn - Phan Thiết - Mũi Né (CT Ôn…" at bounding box center [539, 384] width 999 height 700
click at [204, 50] on span "Sài Gòn - [PERSON_NAME] - Mũi Né (CT Ông Đồn)" at bounding box center [157, 49] width 208 height 17
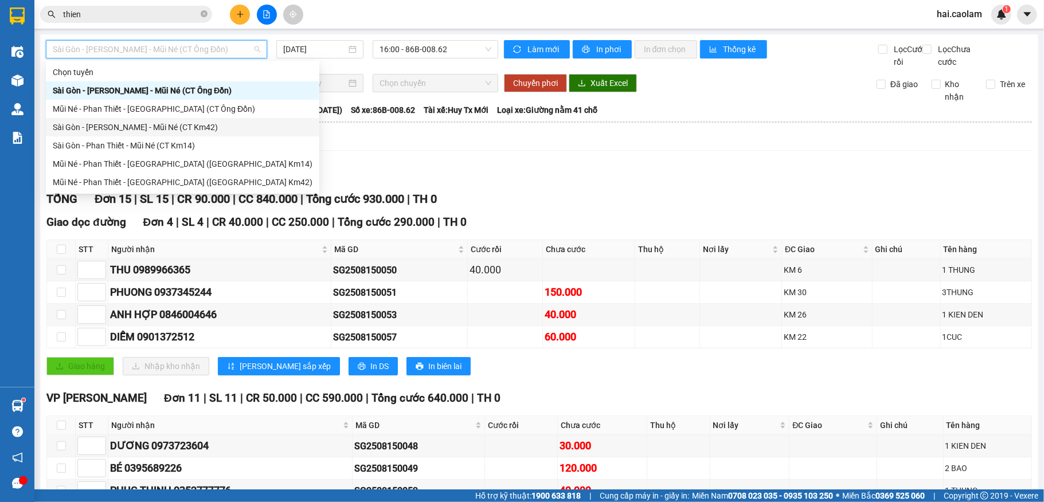
click at [184, 127] on div "Sài Gòn - [PERSON_NAME] - Mũi Né (CT Km42)" at bounding box center [183, 127] width 260 height 13
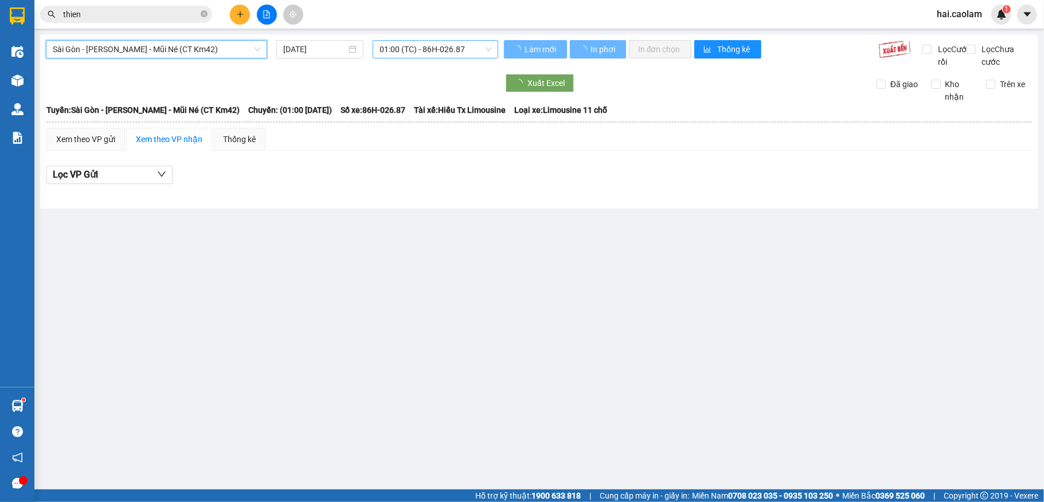
click at [427, 49] on span "01:00 (TC) - 86H-026.87" at bounding box center [436, 49] width 112 height 17
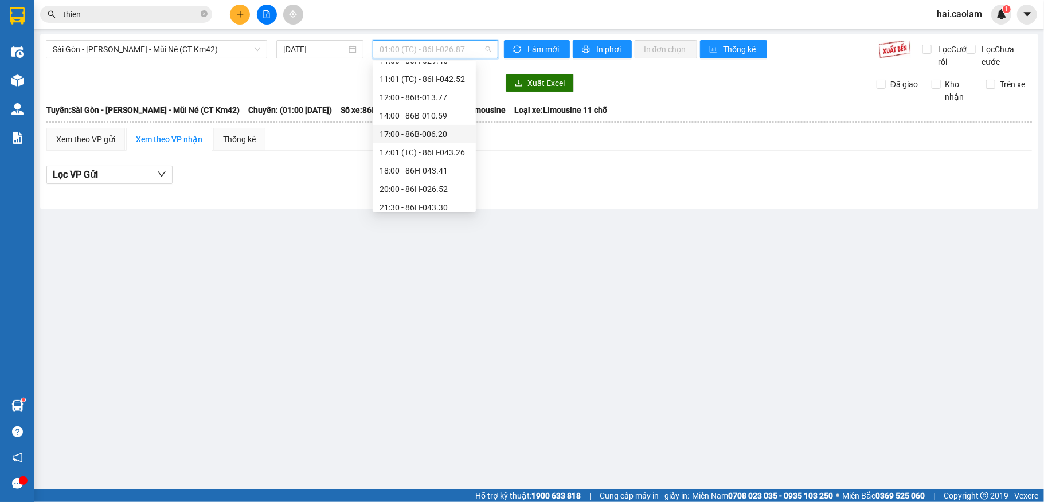
scroll to position [275, 0]
click at [418, 108] on div "14:00 - 86B-010.59" at bounding box center [424, 109] width 89 height 13
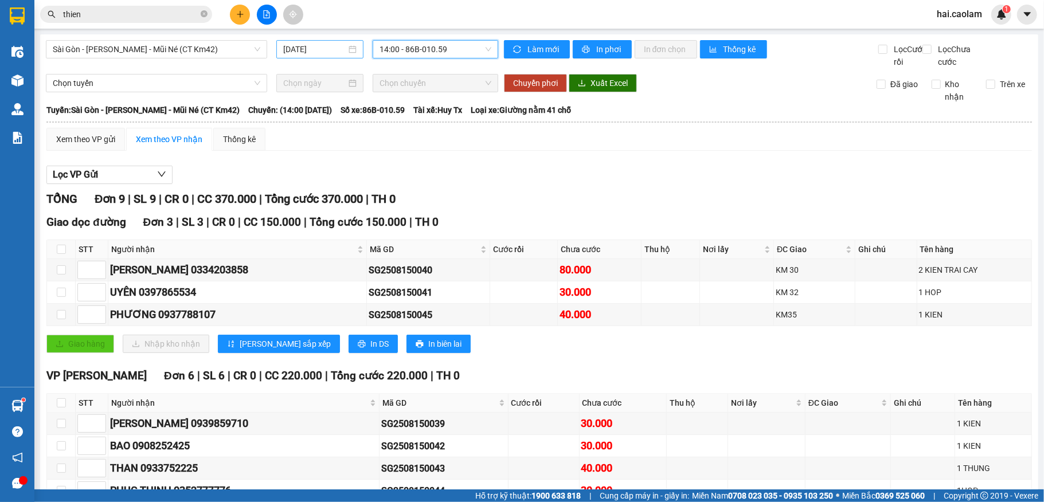
click at [322, 51] on input "[DATE]" at bounding box center [314, 49] width 63 height 13
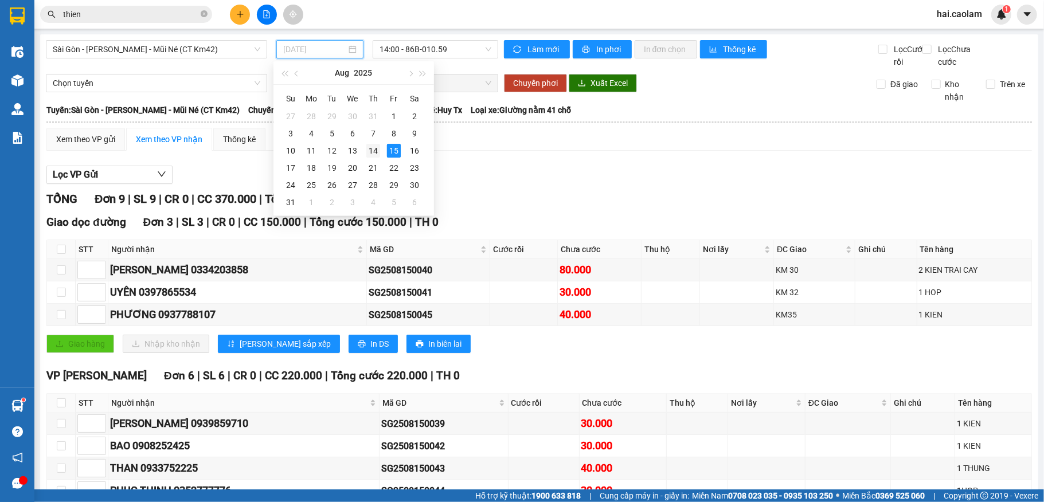
click at [371, 150] on div "14" at bounding box center [373, 151] width 14 height 14
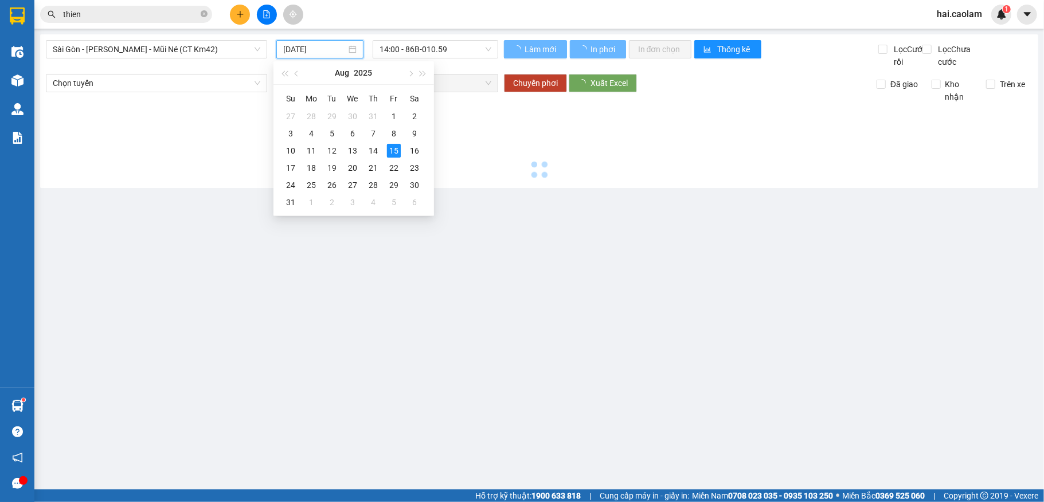
type input "[DATE]"
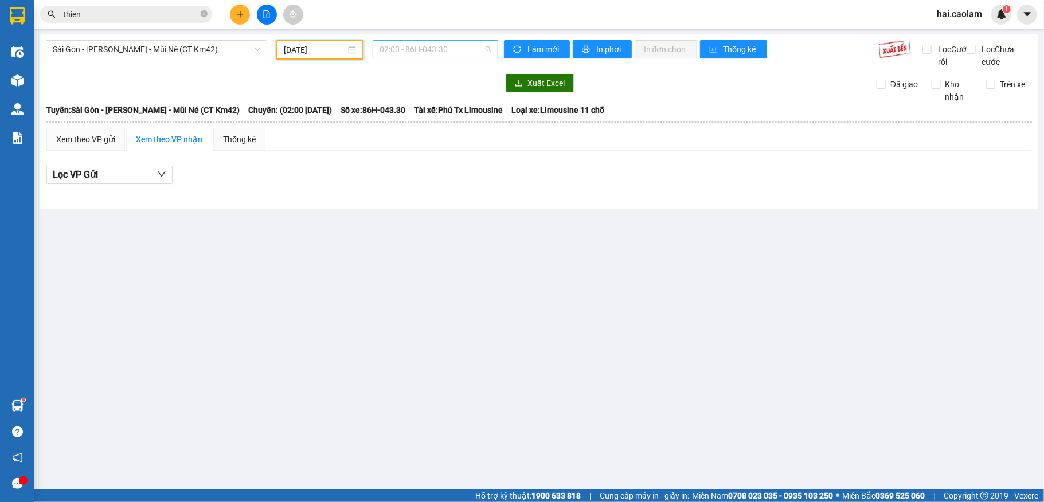
click at [443, 49] on span "02:00 - 86H-043.30" at bounding box center [436, 49] width 112 height 17
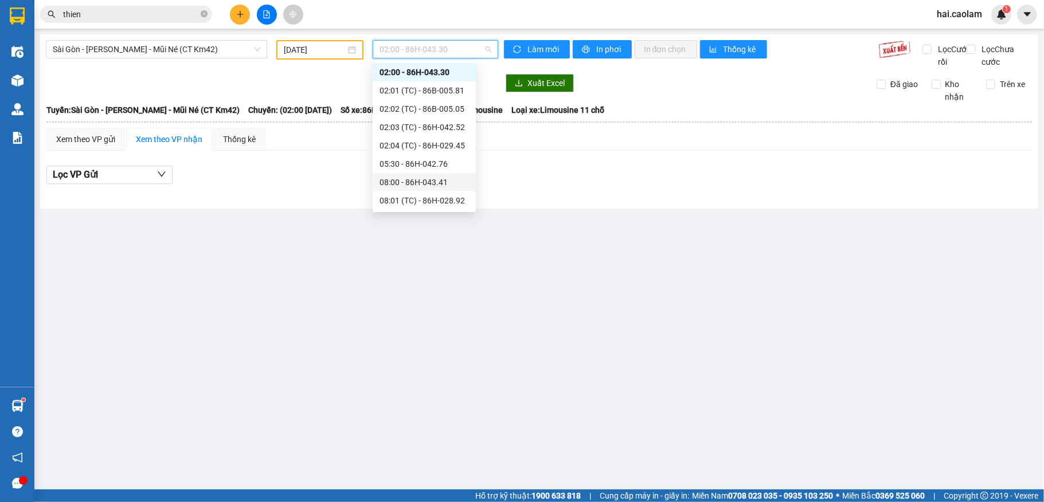
scroll to position [171, 0]
click at [416, 175] on div "14:00 - 86B-010.59" at bounding box center [424, 176] width 89 height 13
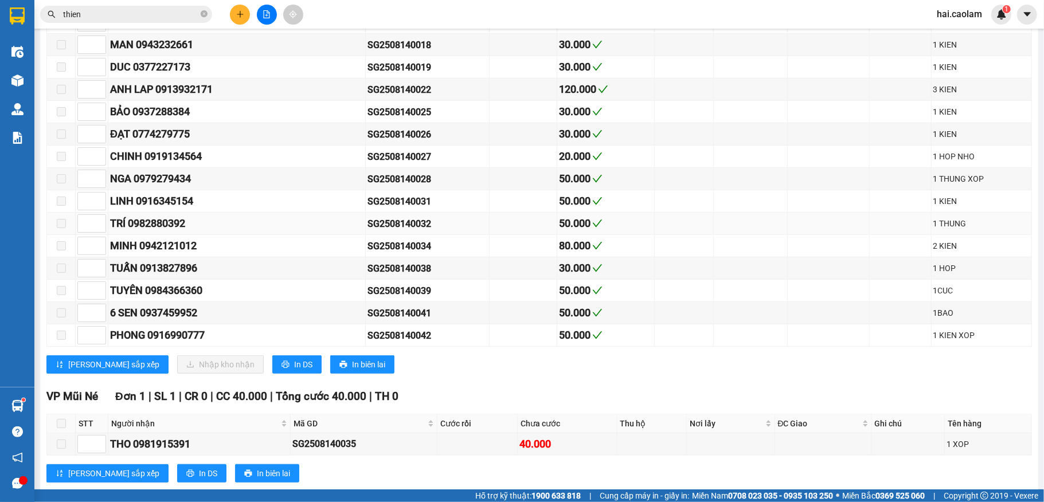
scroll to position [613, 0]
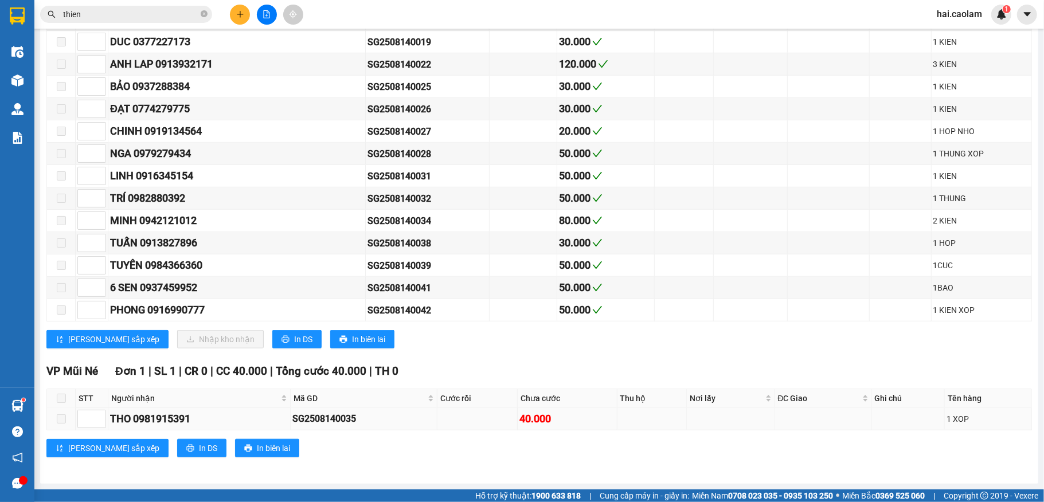
click at [61, 418] on span at bounding box center [61, 419] width 9 height 9
click at [59, 421] on span at bounding box center [61, 419] width 9 height 9
click at [269, 421] on div "THO 0981915391" at bounding box center [199, 419] width 178 height 16
drag, startPoint x: 361, startPoint y: 414, endPoint x: 244, endPoint y: 421, distance: 117.2
click at [245, 421] on tr "THO 0981915391 SG2508140035 40.000 1 XOP" at bounding box center [539, 419] width 985 height 22
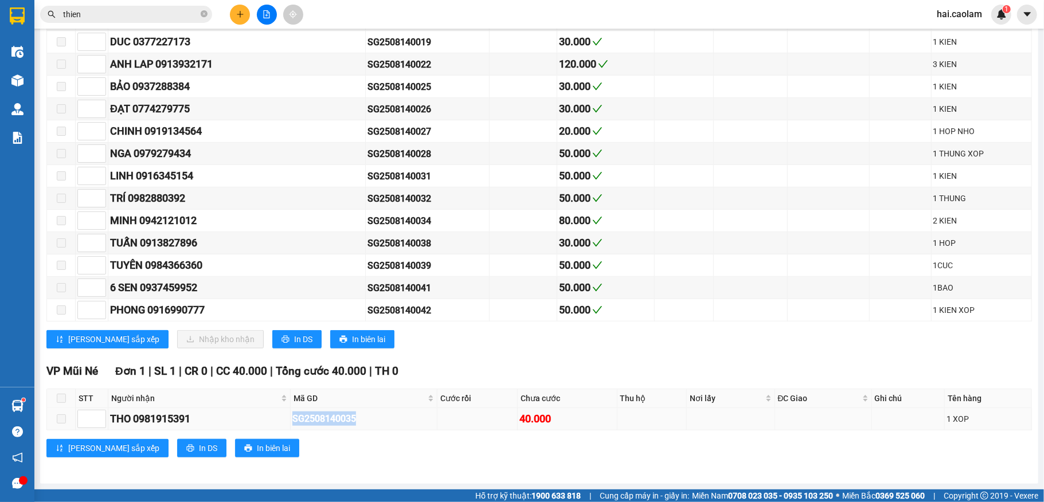
copy tr "SG2508140035"
click at [114, 18] on input "thien" at bounding box center [130, 14] width 135 height 13
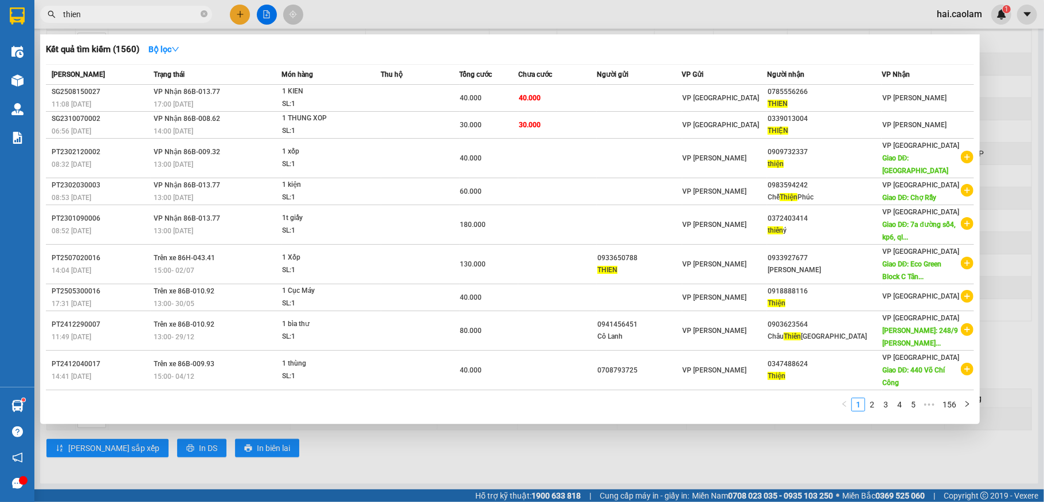
click at [114, 18] on input "thien" at bounding box center [130, 14] width 135 height 13
paste input "SG2508140035"
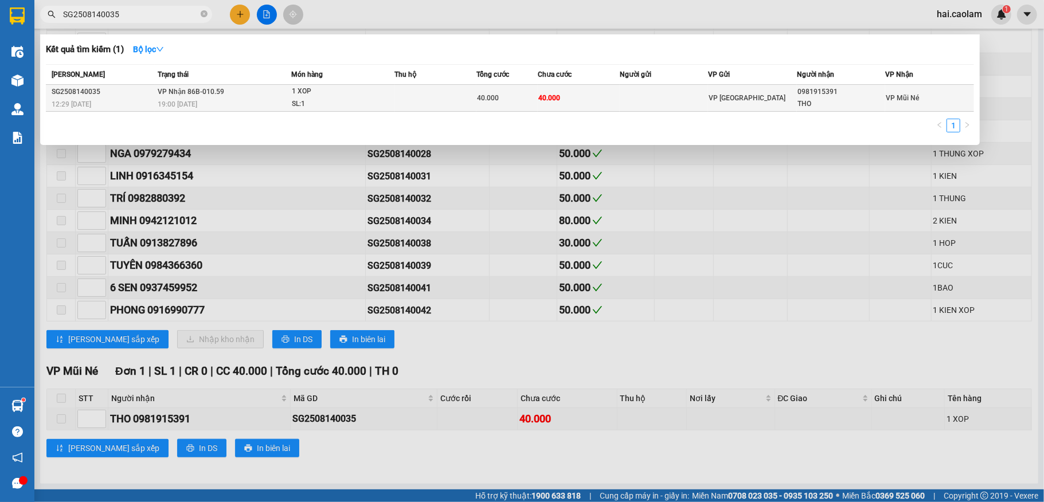
type input "SG2508140035"
click at [668, 106] on td at bounding box center [664, 98] width 89 height 27
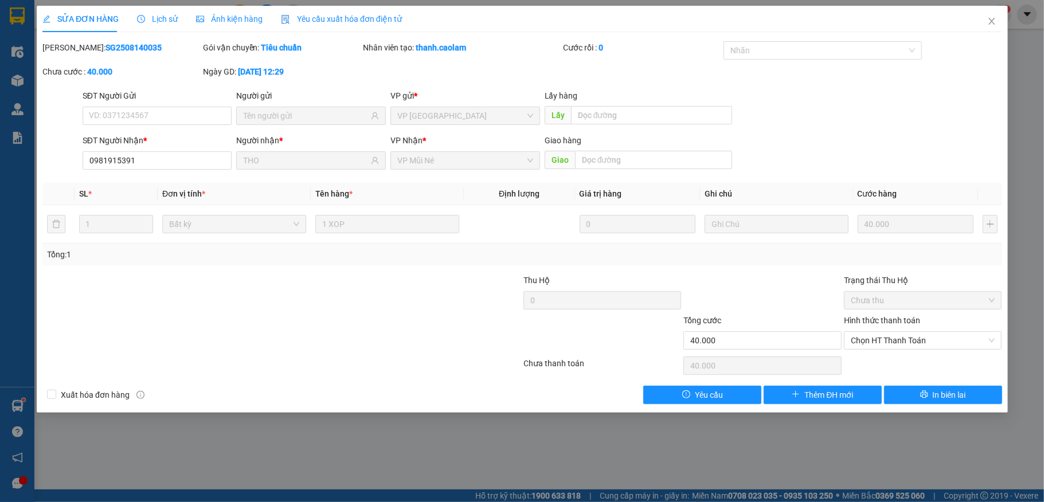
type input "0981915391"
type input "THO"
type input "40.000"
click at [909, 340] on span "Chọn HT Thanh Toán" at bounding box center [923, 340] width 145 height 17
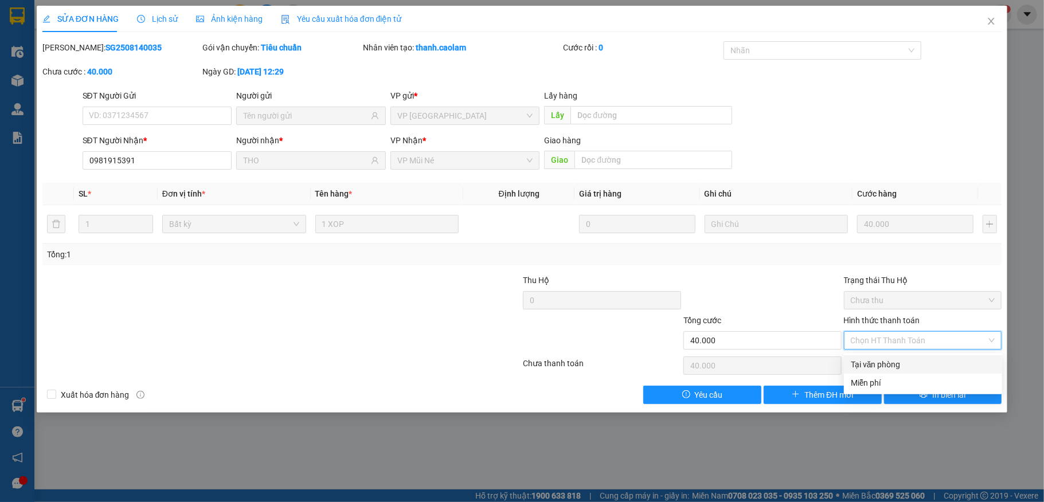
click at [880, 365] on div "Tại văn phòng" at bounding box center [923, 364] width 145 height 13
type input "0"
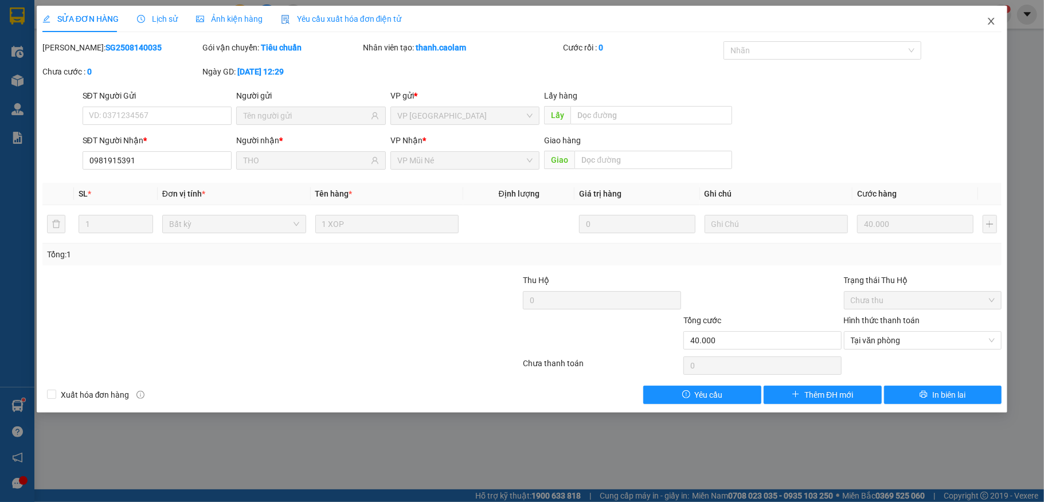
click at [996, 24] on icon "close" at bounding box center [991, 21] width 9 height 9
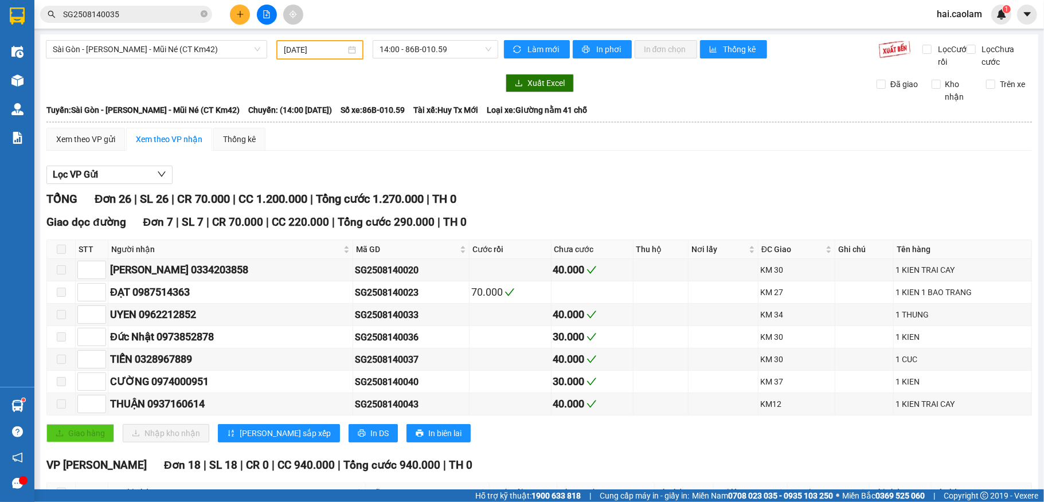
scroll to position [613, 0]
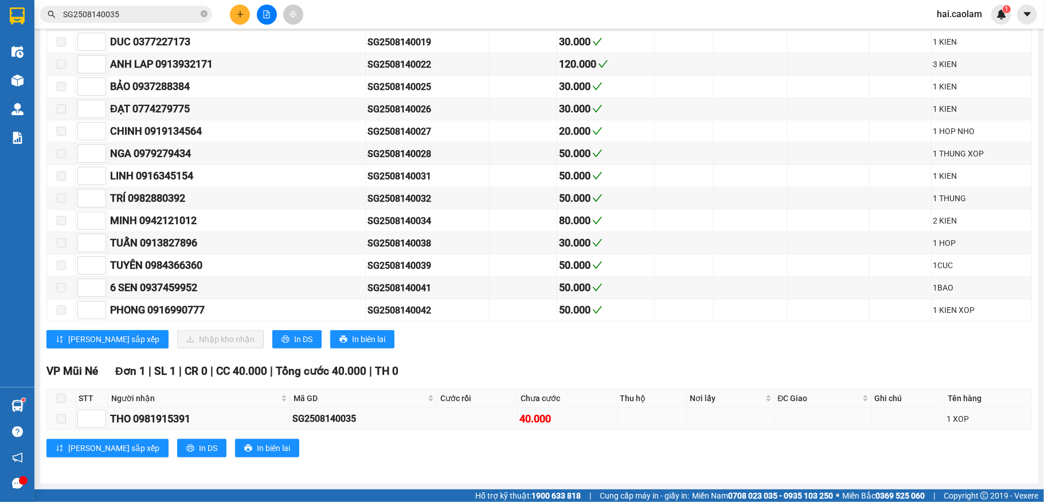
click at [61, 420] on span at bounding box center [61, 419] width 9 height 9
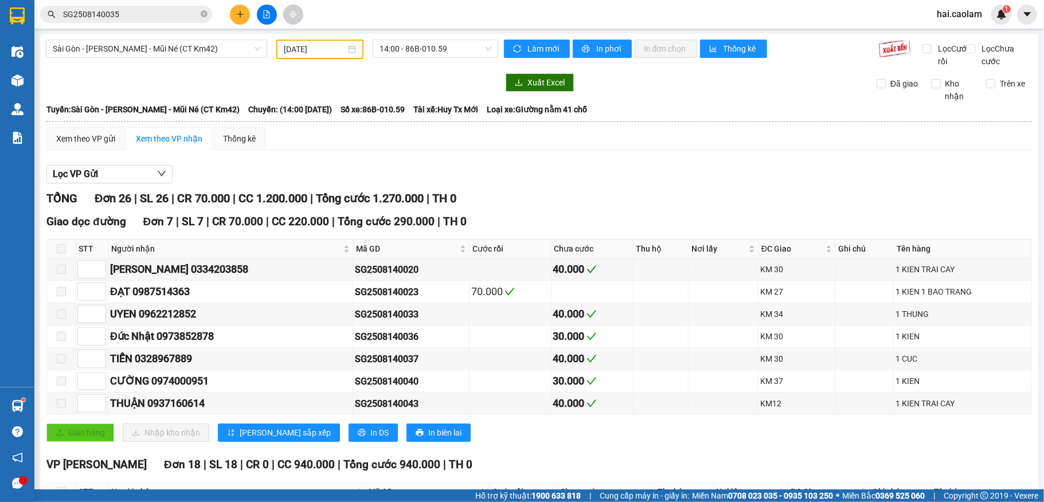
scroll to position [0, 0]
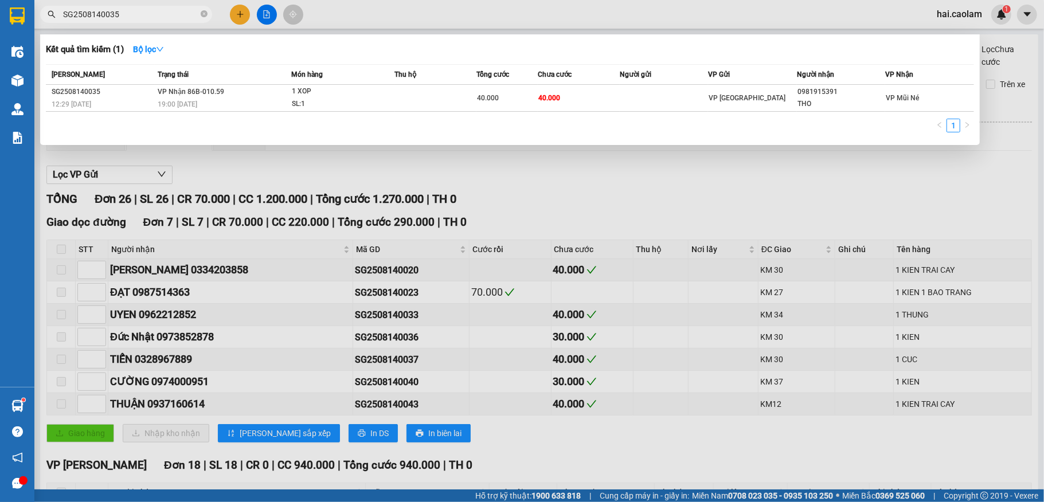
click at [125, 17] on input "SG2508140035" at bounding box center [130, 14] width 135 height 13
type input "0985352598"
click at [172, 307] on div at bounding box center [522, 251] width 1044 height 502
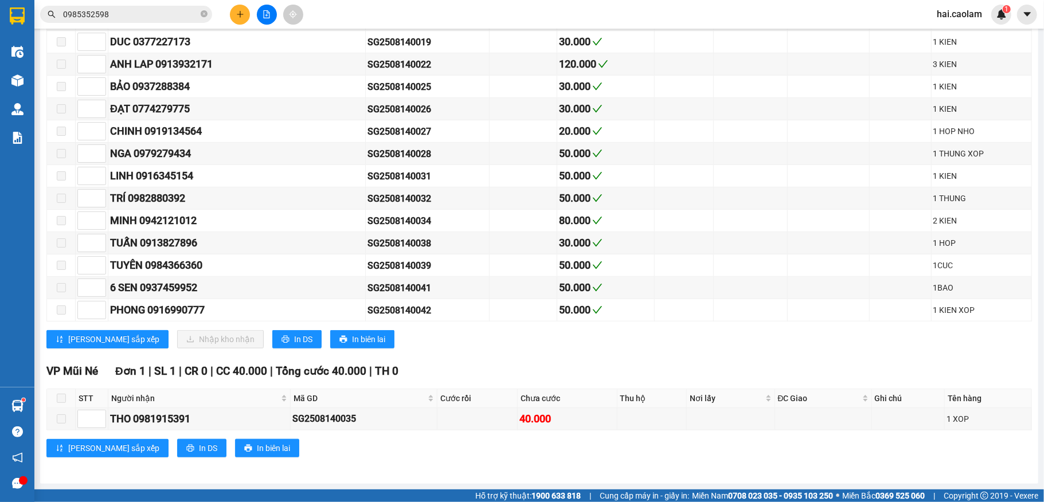
scroll to position [154, 0]
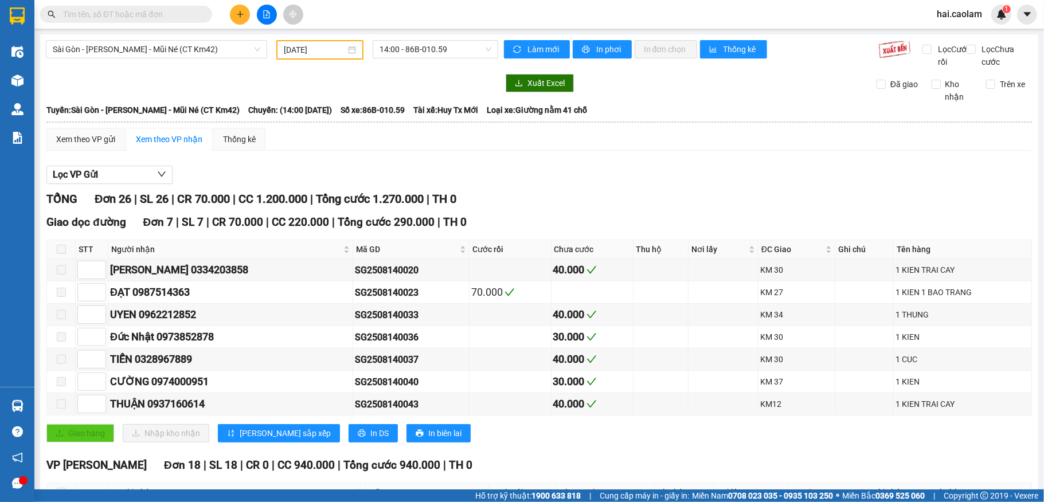
scroll to position [613, 0]
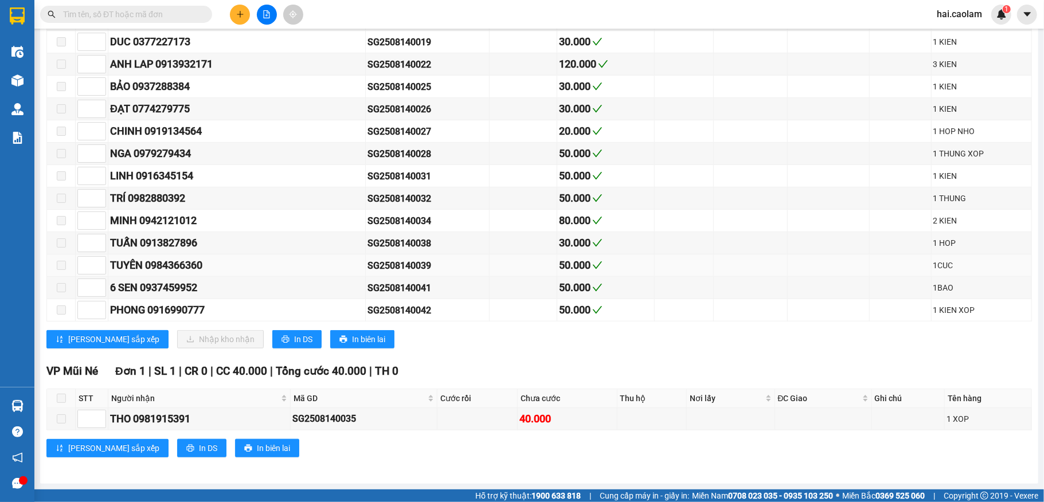
click at [907, 260] on td at bounding box center [901, 266] width 62 height 22
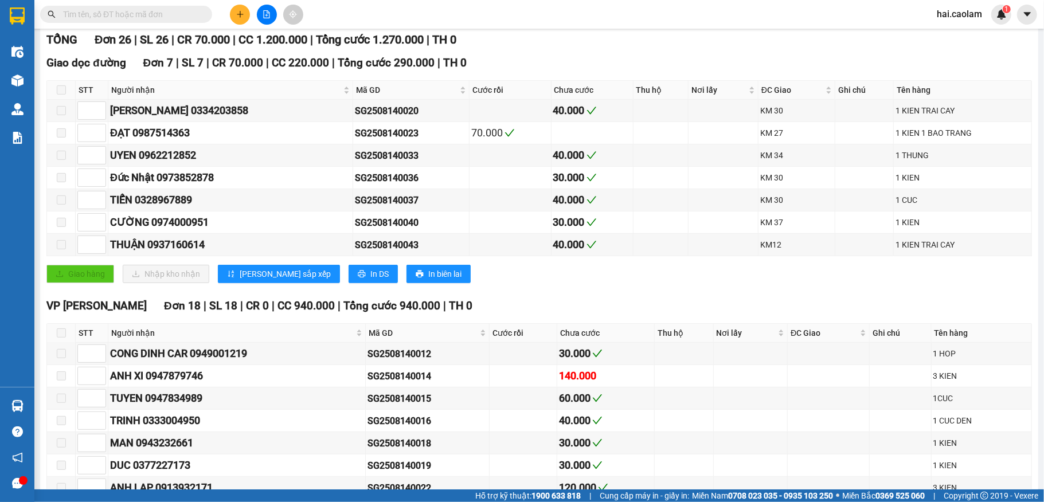
scroll to position [1, 0]
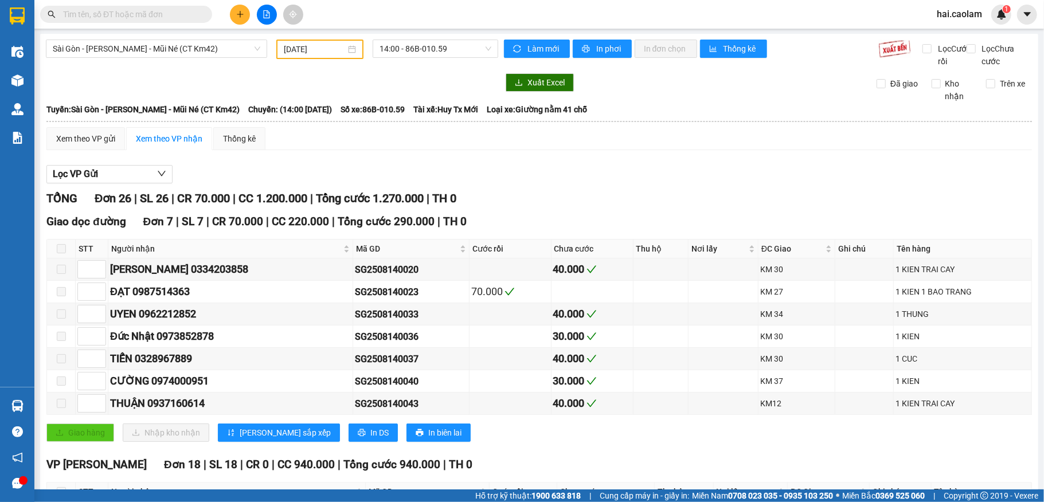
click at [635, 208] on div "TỔNG Đơn 26 | SL 26 | CR 70.000 | CC 1.200.000 | Tổng cước 1.270.000 | TH 0" at bounding box center [539, 199] width 986 height 18
click at [297, 46] on input "[DATE]" at bounding box center [315, 49] width 62 height 13
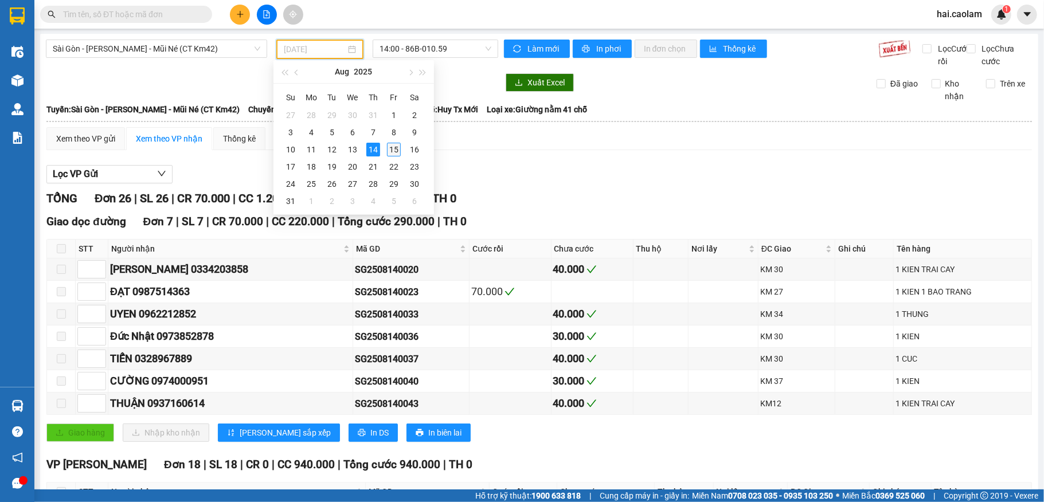
click at [388, 149] on div "15" at bounding box center [394, 150] width 14 height 14
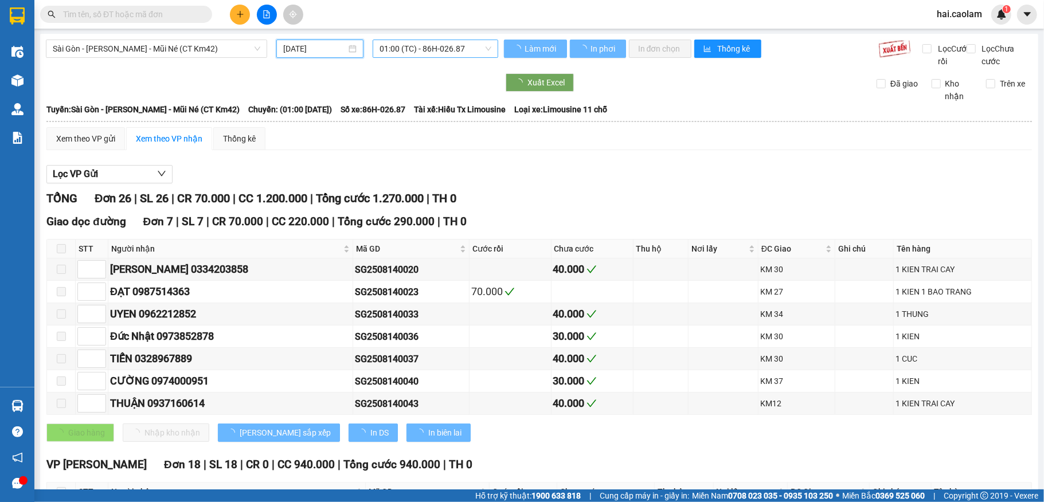
type input "[DATE]"
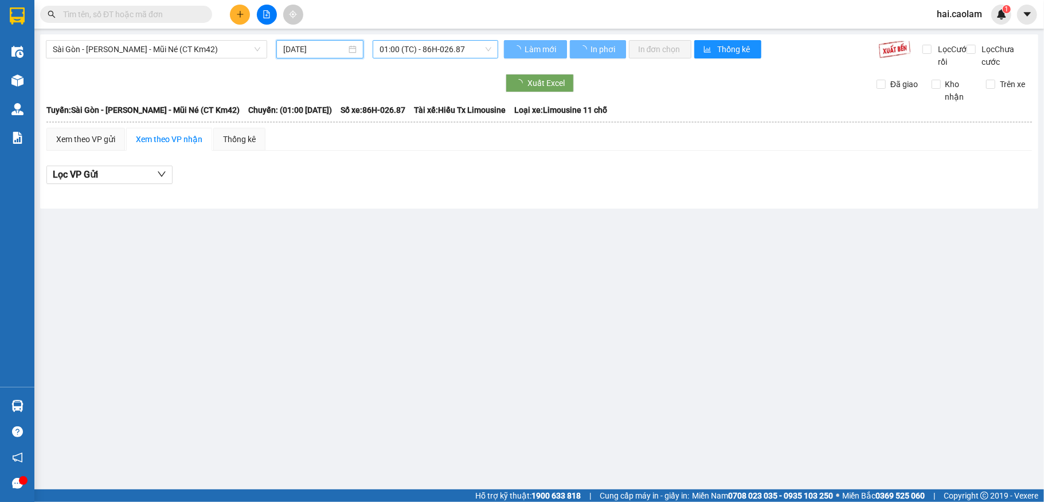
click at [416, 46] on span "01:00 (TC) - 86H-026.87" at bounding box center [436, 49] width 112 height 17
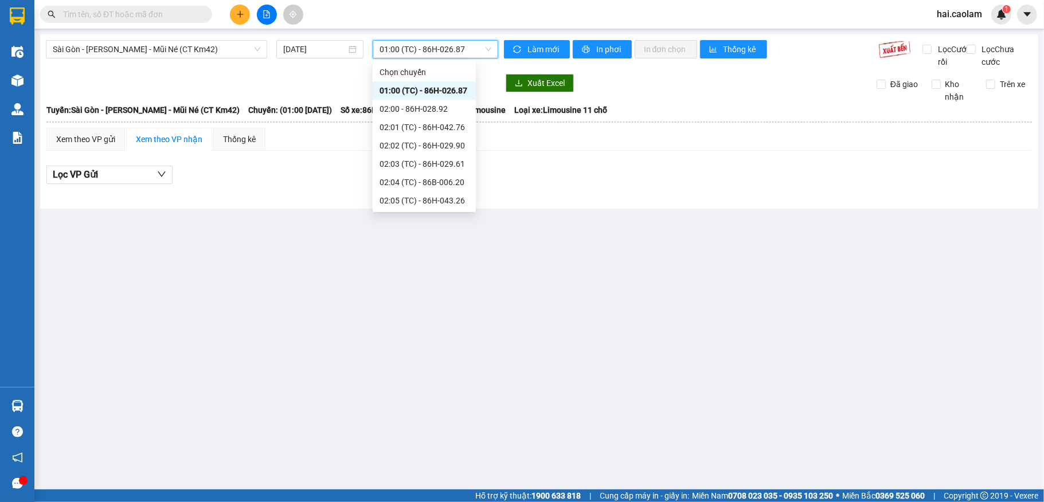
click at [416, 46] on span "01:00 (TC) - 86H-026.87" at bounding box center [436, 49] width 112 height 17
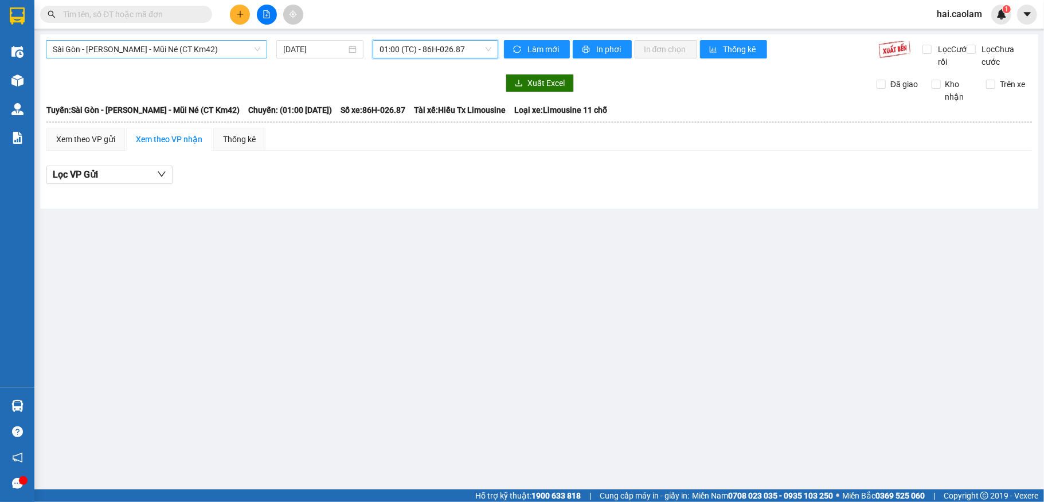
click at [177, 46] on span "Sài Gòn - [PERSON_NAME] - Mũi Né (CT Km42)" at bounding box center [157, 49] width 208 height 17
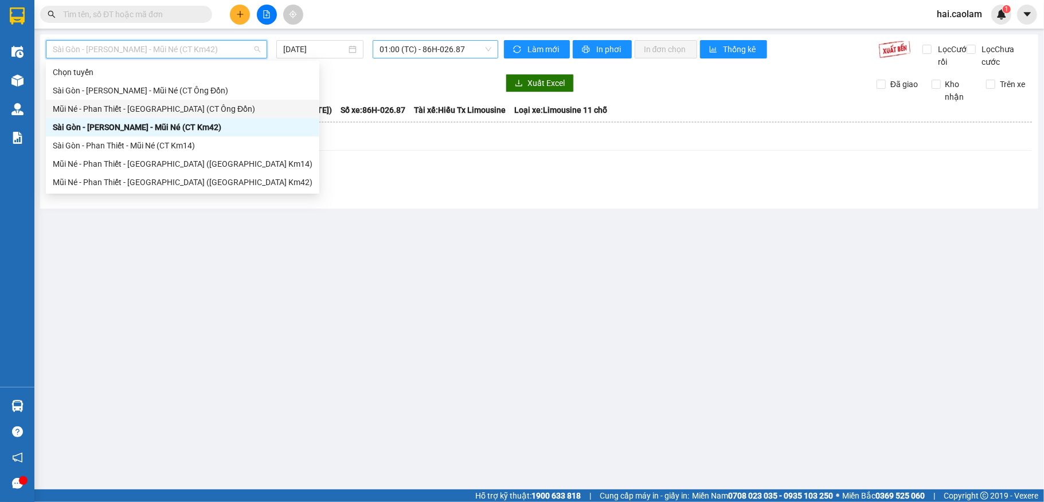
click at [443, 53] on span "01:00 (TC) - 86H-026.87" at bounding box center [436, 49] width 112 height 17
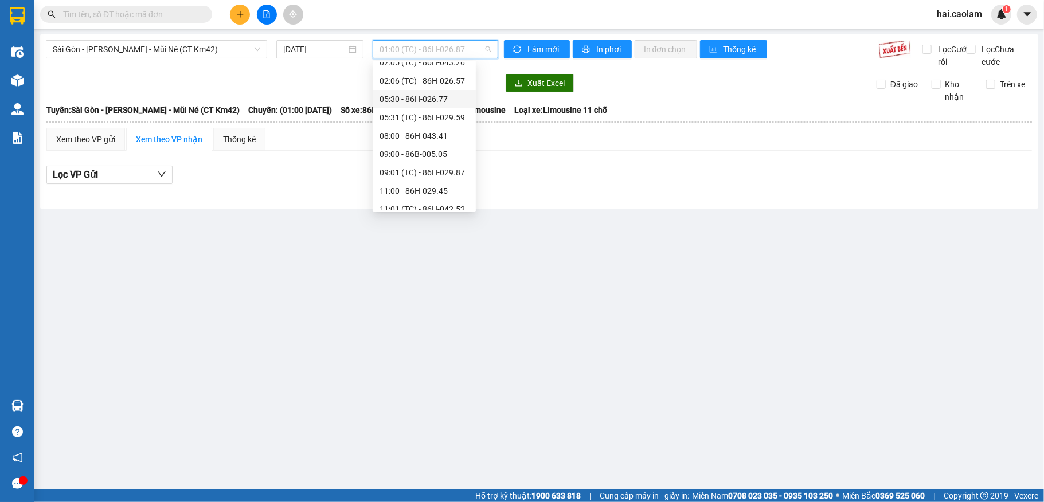
scroll to position [275, 0]
click at [411, 90] on div "12:00 - 86B-013.77" at bounding box center [424, 90] width 89 height 13
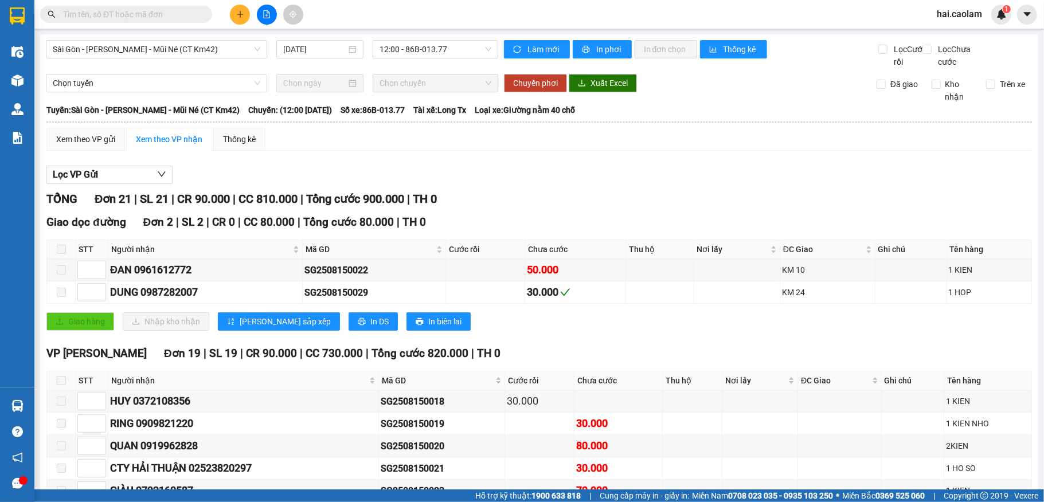
click at [629, 228] on div "Giao dọc đường Đơn 2 | SL 2 | CR 0 | CC 80.000 | Tổng cước 80.000 | TH 0" at bounding box center [539, 222] width 986 height 17
click at [538, 208] on div "TỔNG Đơn 21 | SL 21 | CR 90.000 | CC 810.000 | Tổng cước 900.000 | TH 0" at bounding box center [539, 199] width 986 height 18
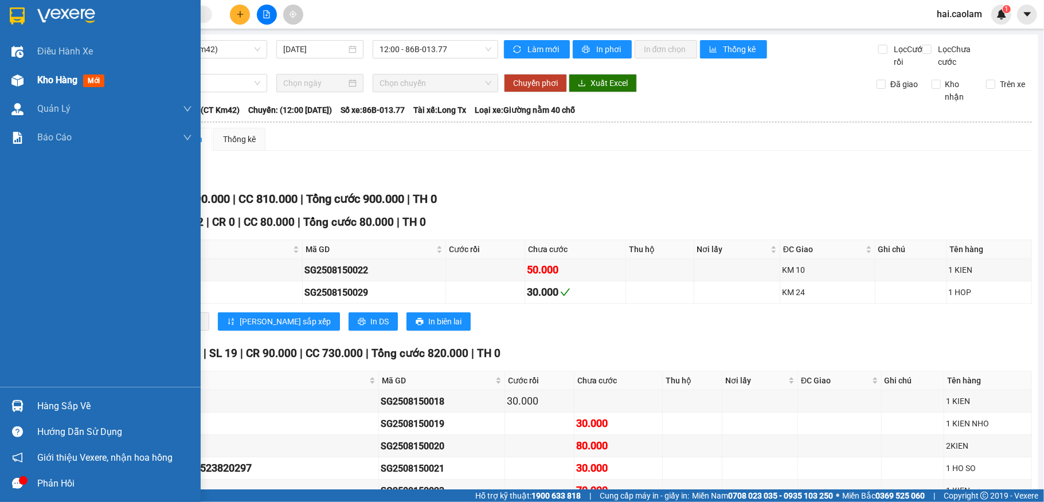
click at [9, 81] on div at bounding box center [17, 81] width 20 height 20
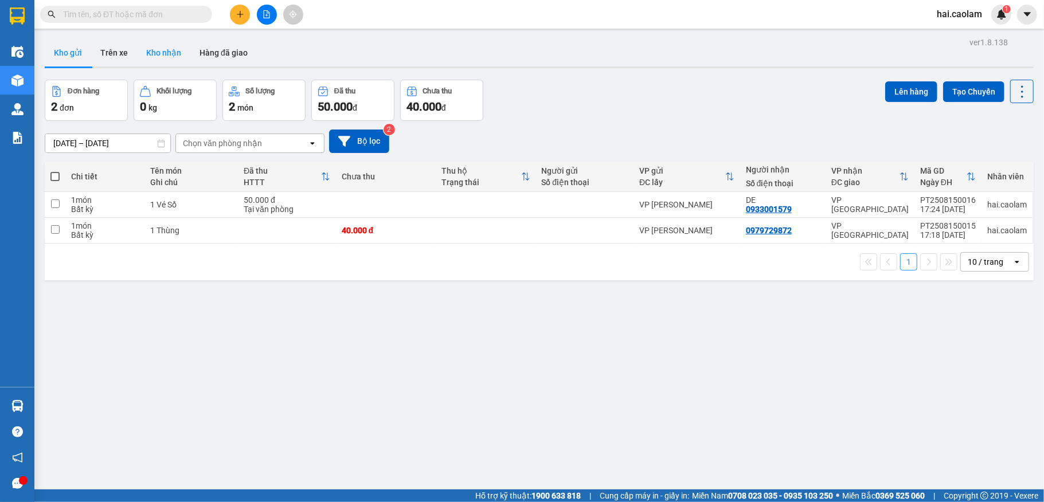
click at [169, 53] on button "Kho nhận" at bounding box center [163, 53] width 53 height 28
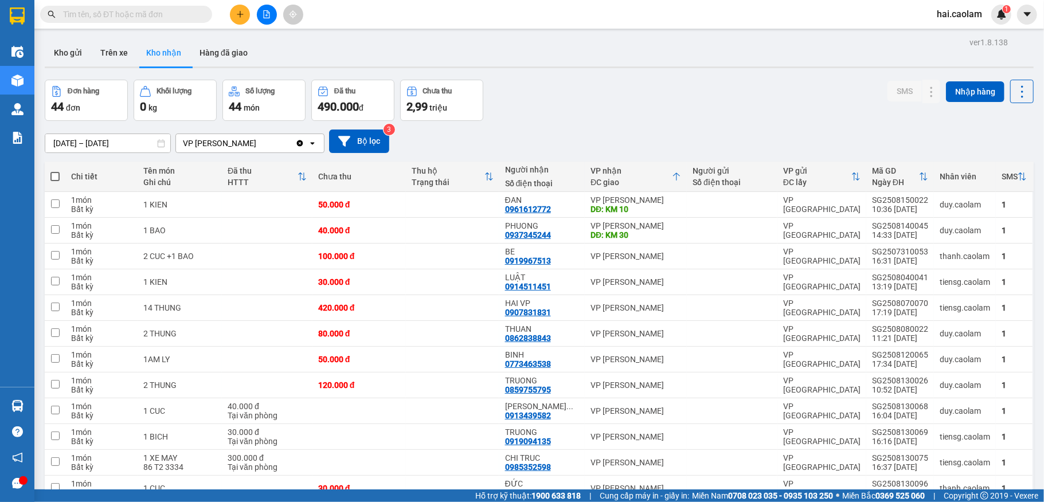
click at [592, 115] on div "Đơn hàng 44 đơn Khối lượng 0 kg Số lượng 44 món Đã thu 490.000 đ Chưa thu 2,99 …" at bounding box center [539, 100] width 989 height 41
click at [575, 123] on div "[DATE] – [DATE] Press the down arrow key to interact with the calendar and sele…" at bounding box center [539, 141] width 989 height 41
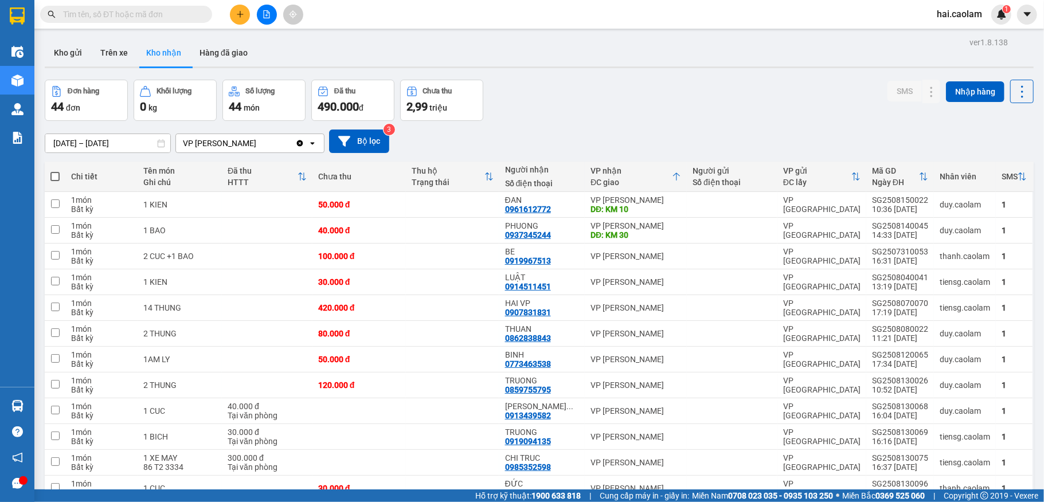
click at [134, 14] on input "text" at bounding box center [130, 14] width 135 height 13
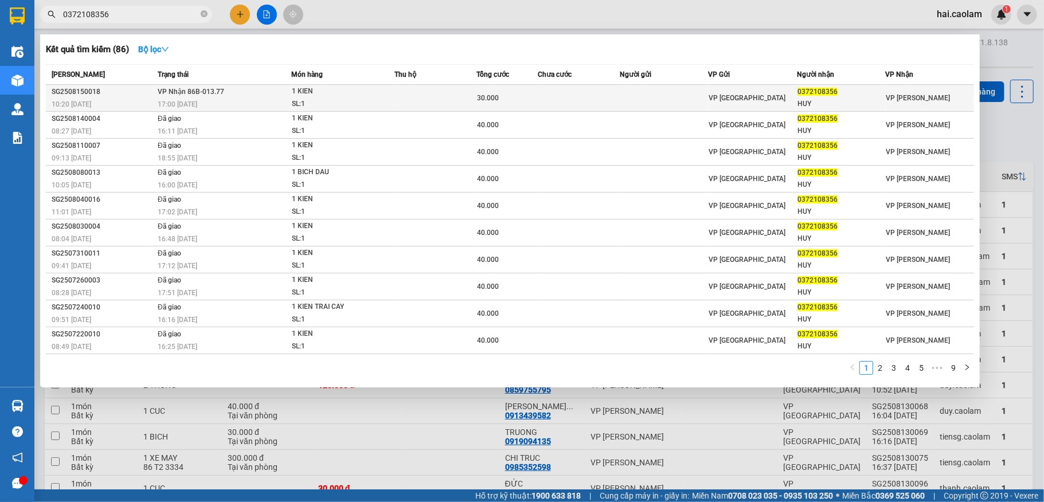
type input "0372108356"
click at [549, 100] on td at bounding box center [579, 98] width 82 height 27
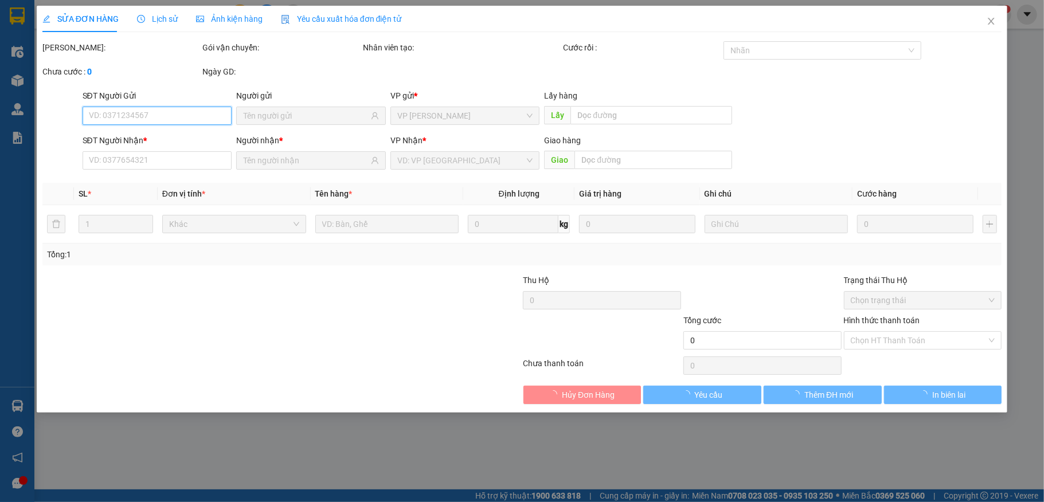
type input "0372108356"
type input "HUY"
type input "30.000"
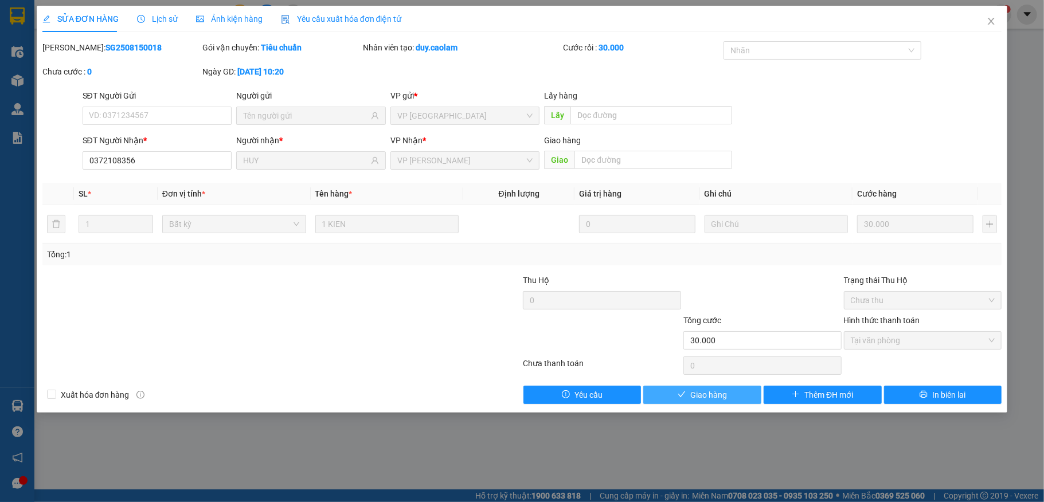
click at [696, 401] on span "Giao hàng" at bounding box center [709, 395] width 37 height 13
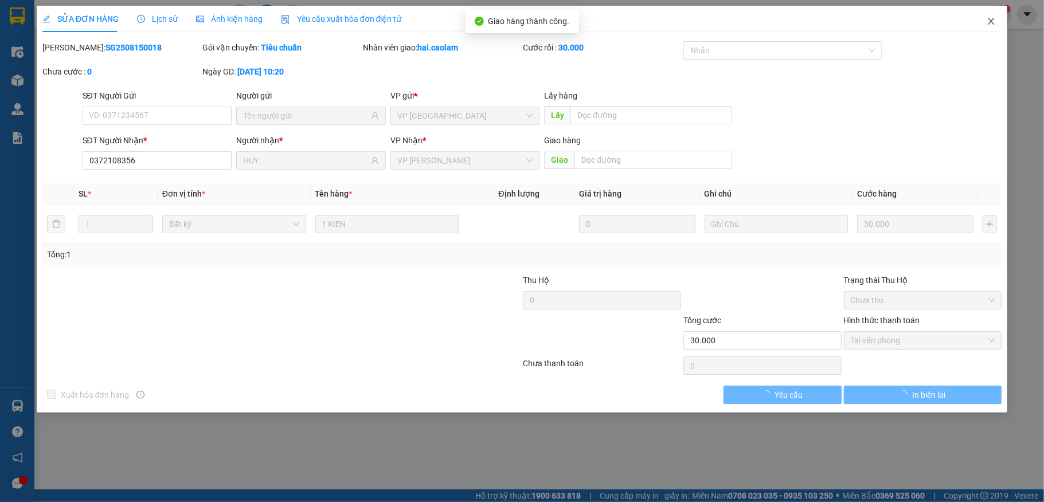
click at [987, 21] on icon "close" at bounding box center [991, 21] width 9 height 9
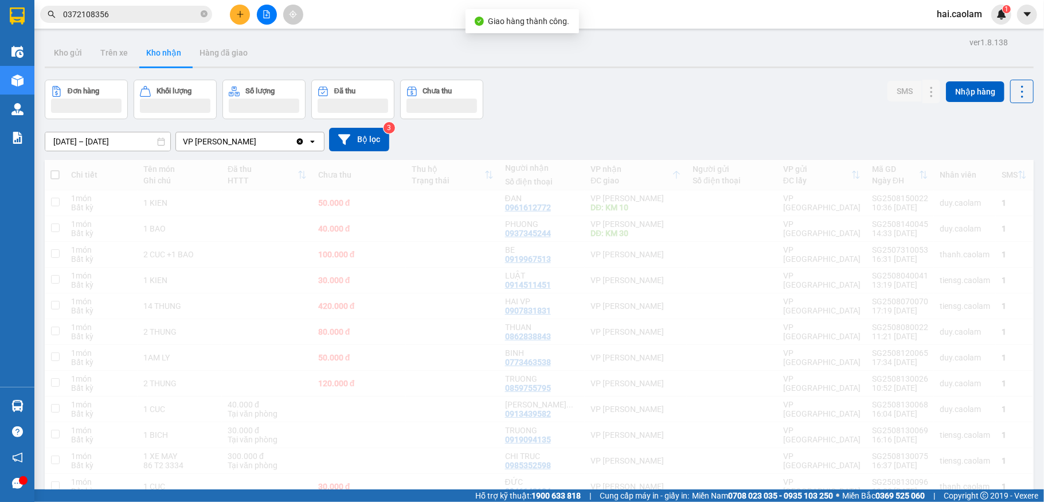
click at [643, 64] on div "Kho gửi Trên xe Kho nhận Hàng đã giao" at bounding box center [539, 54] width 989 height 30
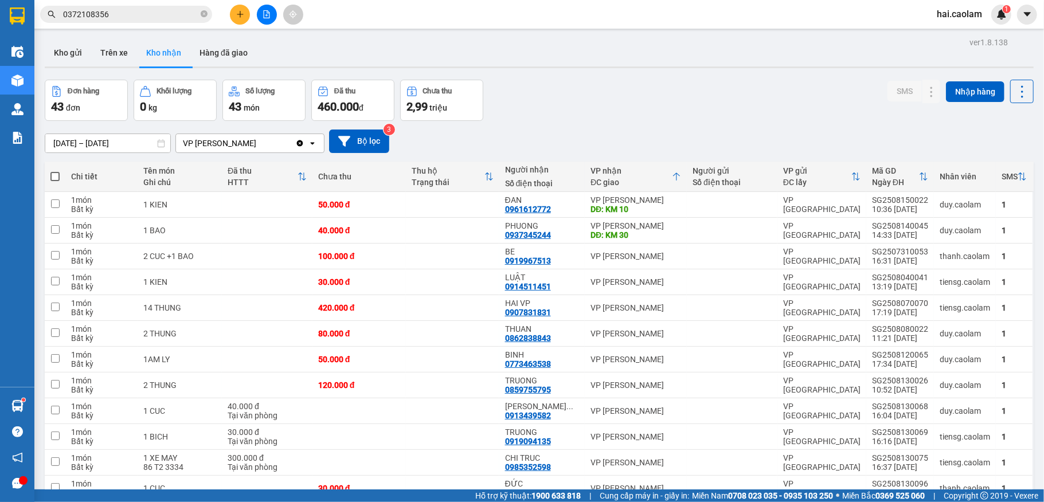
click at [120, 20] on input "0372108356" at bounding box center [130, 14] width 135 height 13
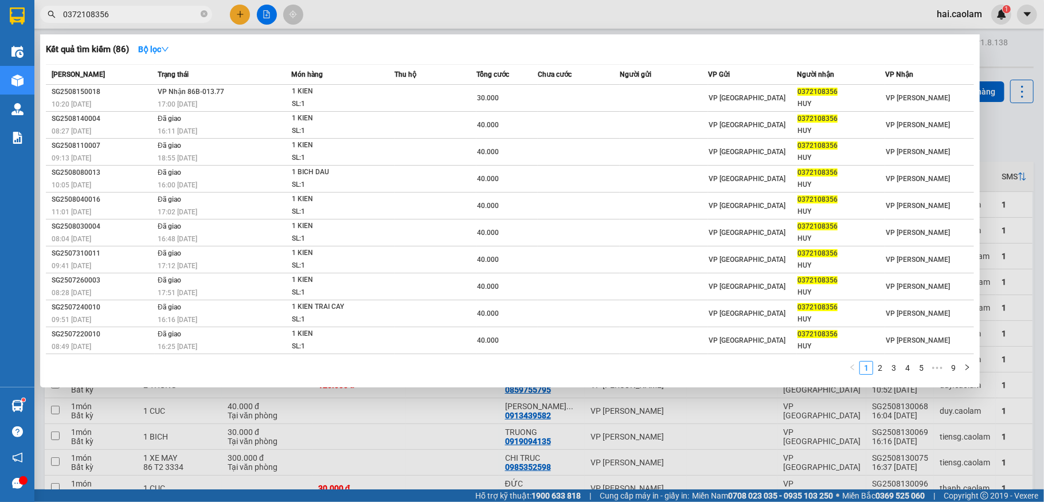
click at [120, 20] on input "0372108356" at bounding box center [130, 14] width 135 height 13
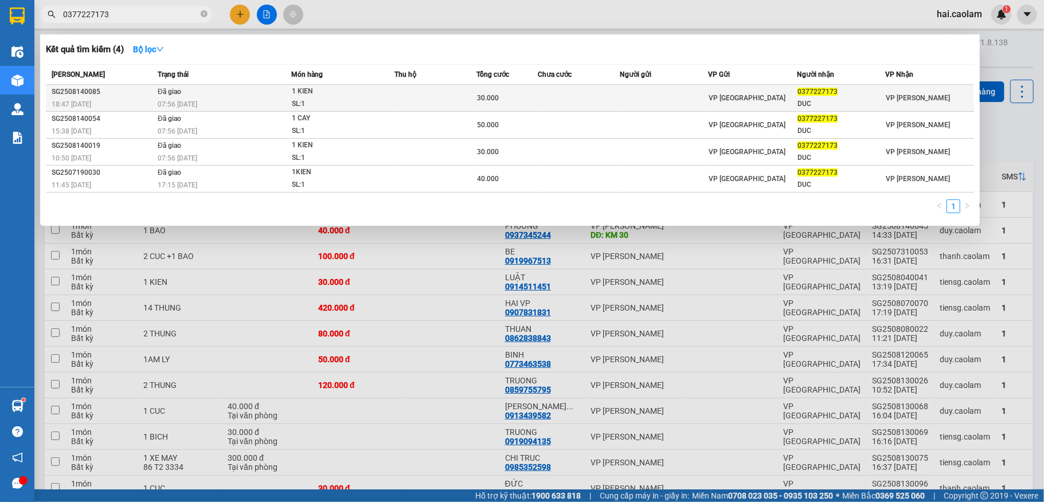
type input "0377227173"
click at [256, 98] on div "07:56 [DATE]" at bounding box center [224, 104] width 133 height 13
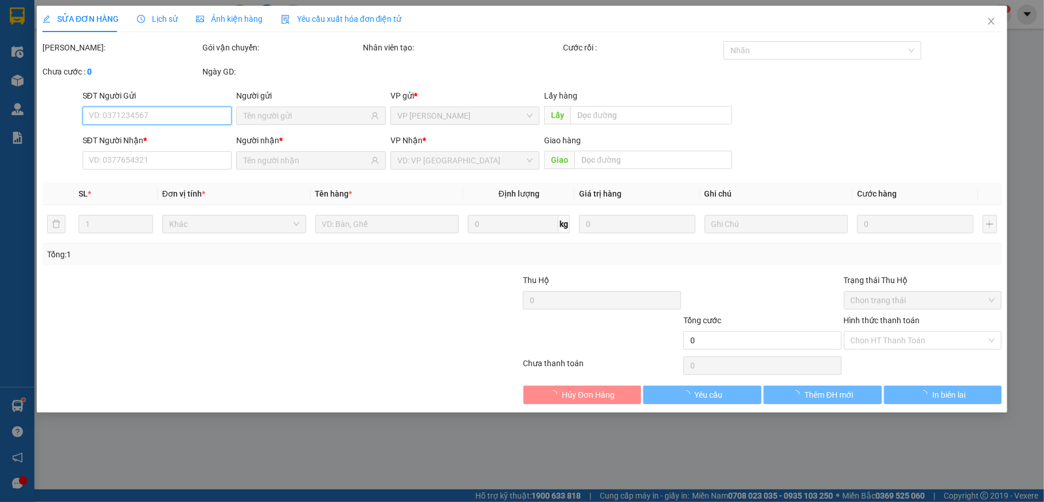
type input "0377227173"
type input "DUC"
type input "30.000"
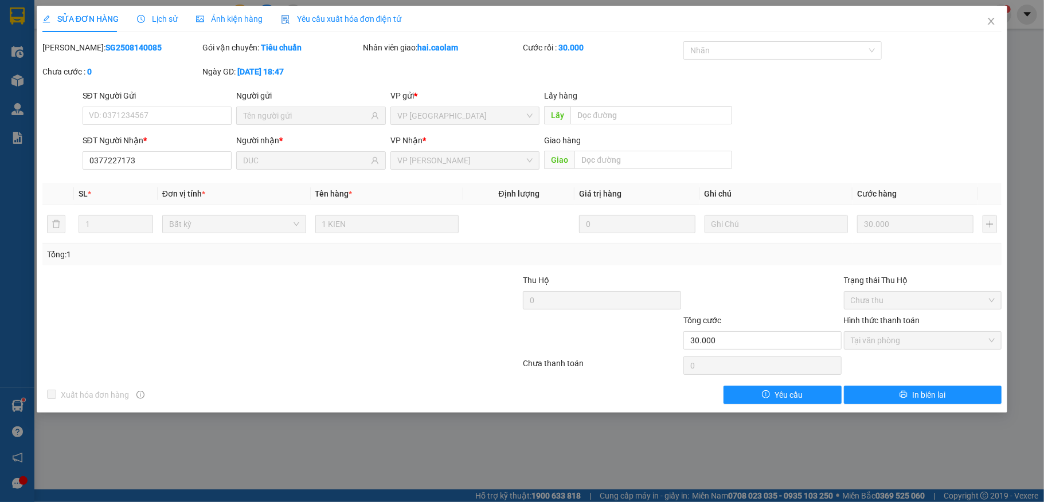
click at [166, 17] on span "Lịch sử" at bounding box center [157, 18] width 41 height 9
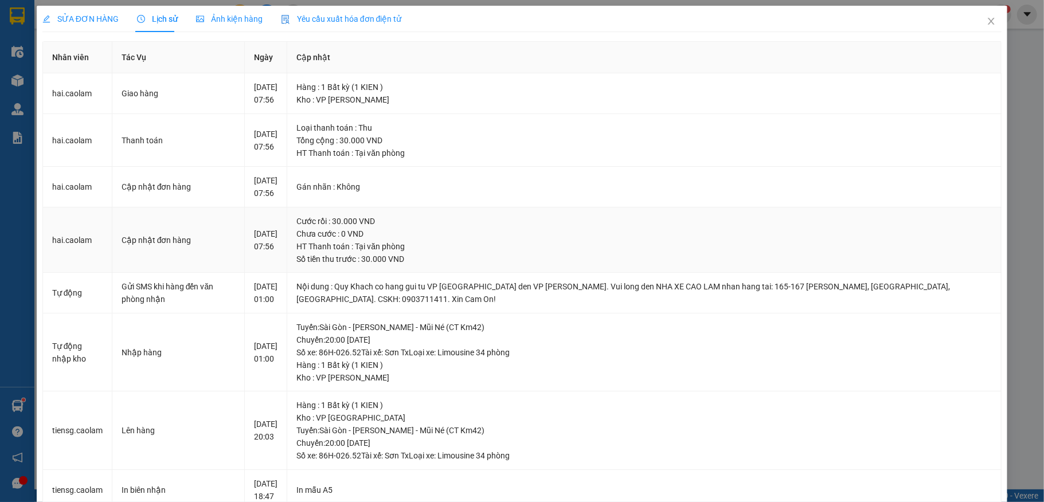
click at [518, 266] on div "Số tiền thu trước : 30.000 VND" at bounding box center [645, 259] width 696 height 13
click at [987, 26] on icon "close" at bounding box center [991, 21] width 9 height 9
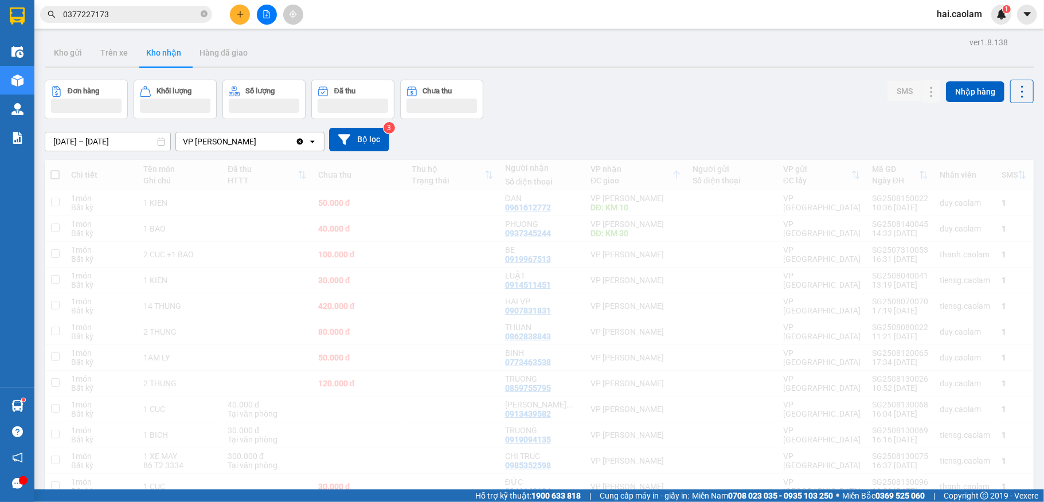
drag, startPoint x: 978, startPoint y: 17, endPoint x: 744, endPoint y: 55, distance: 236.5
click at [793, 55] on section "Kết quả tìm kiếm ( 4 ) Bộ lọc Mã ĐH Trạng thái Món hàng Thu hộ Tổng cước Chưa c…" at bounding box center [522, 251] width 1044 height 502
click at [767, 55] on div "Kho gửi Trên xe Kho nhận Hàng đã giao" at bounding box center [539, 54] width 989 height 30
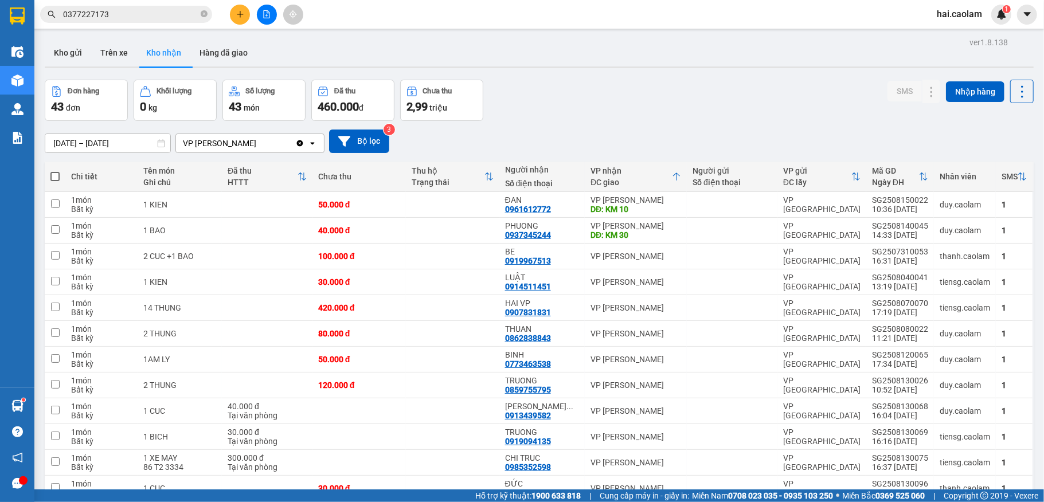
click at [145, 13] on input "0377227173" at bounding box center [130, 14] width 135 height 13
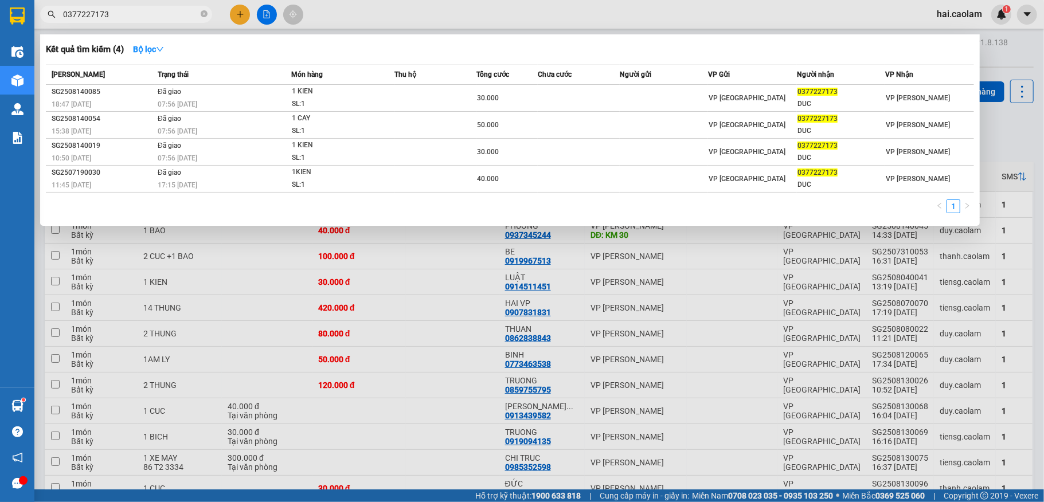
click at [145, 13] on input "0377227173" at bounding box center [130, 14] width 135 height 13
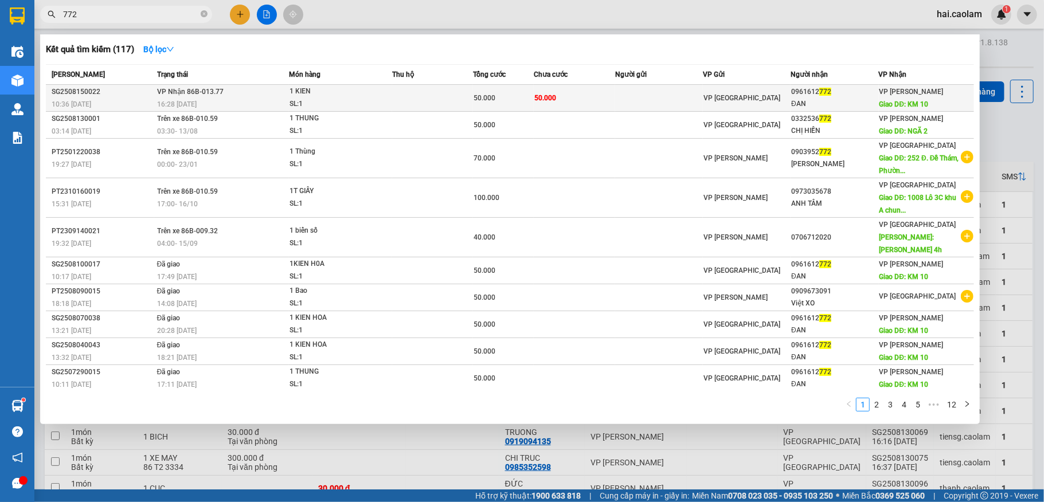
type input "772"
click at [383, 101] on span "1 KIEN SL: 1" at bounding box center [341, 97] width 102 height 25
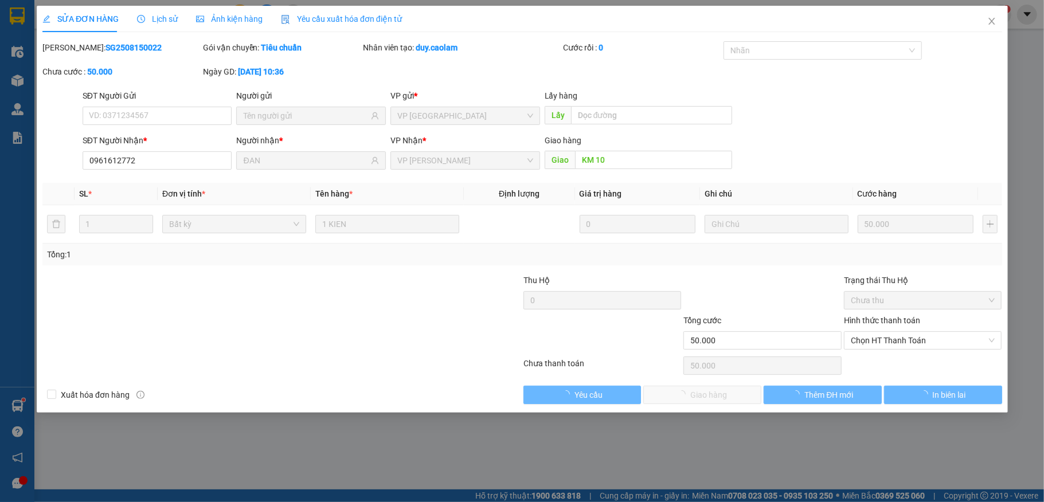
type input "0961612772"
type input "ĐAN"
type input "KM 10"
type input "50.000"
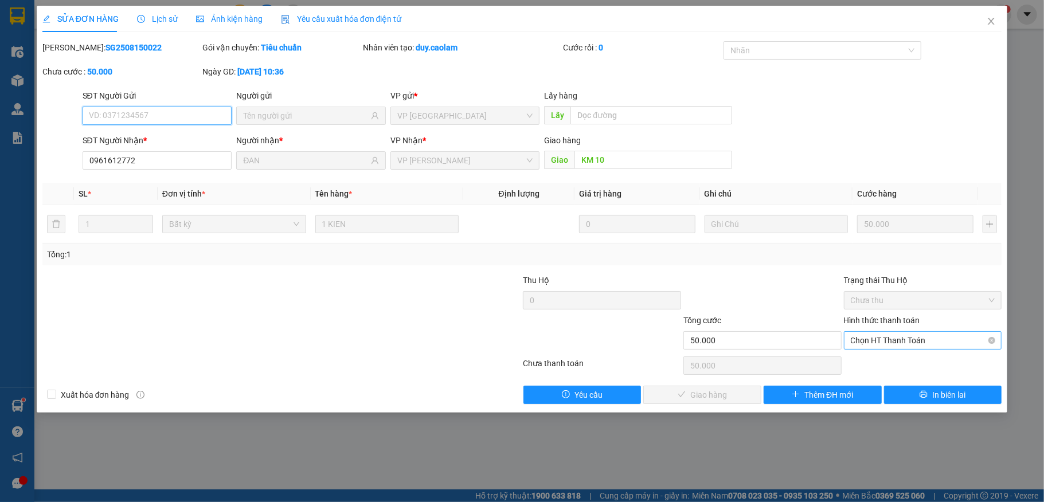
click at [878, 344] on span "Chọn HT Thanh Toán" at bounding box center [923, 340] width 145 height 17
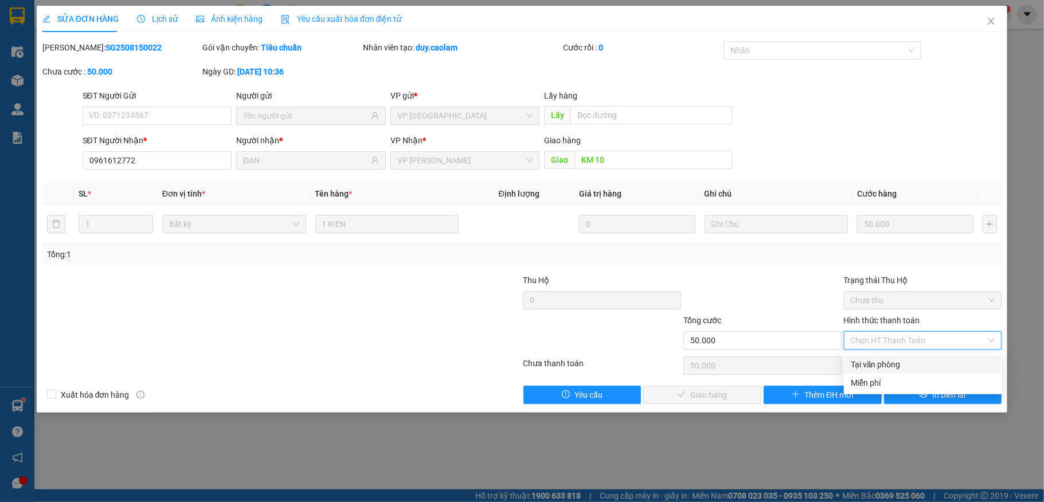
drag, startPoint x: 872, startPoint y: 366, endPoint x: 726, endPoint y: 396, distance: 149.3
click at [871, 365] on div "Tại văn phòng" at bounding box center [923, 364] width 145 height 13
type input "0"
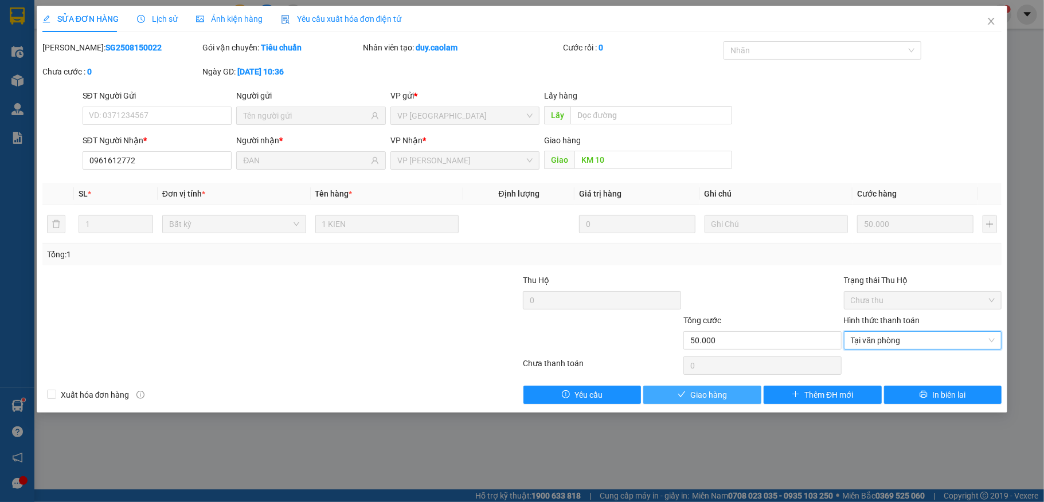
click at [714, 399] on span "Giao hàng" at bounding box center [709, 395] width 37 height 13
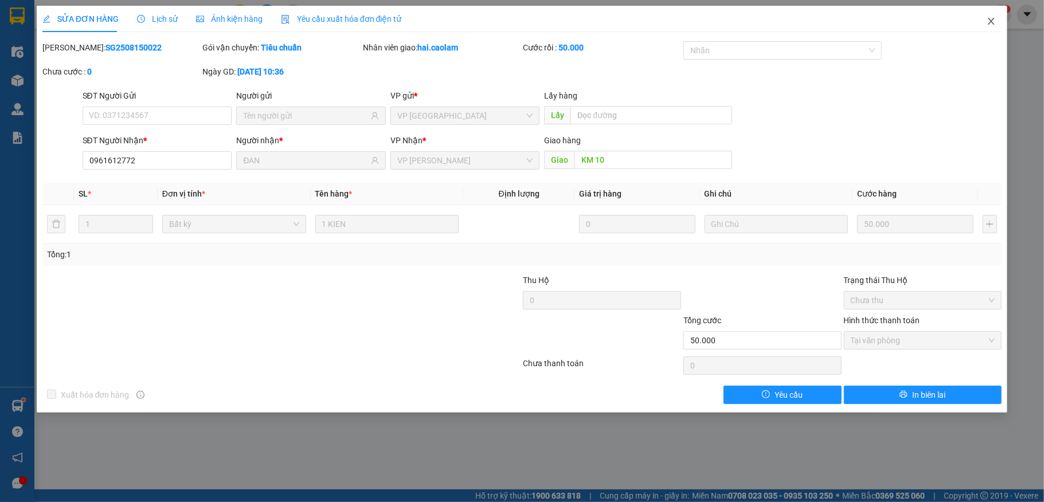
click at [991, 18] on icon "close" at bounding box center [991, 21] width 9 height 9
